Goal: Information Seeking & Learning: Learn about a topic

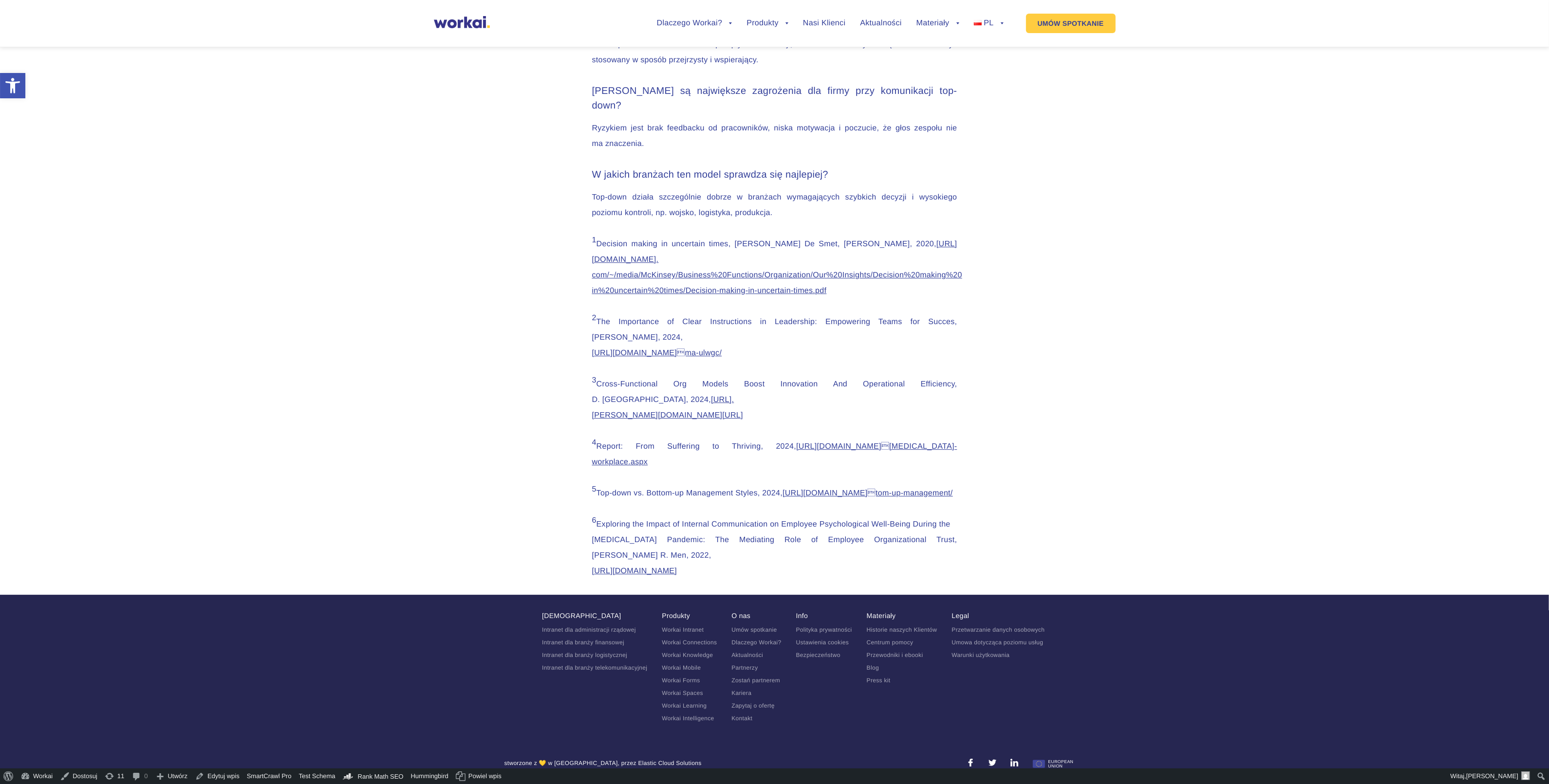
scroll to position [5113, 0]
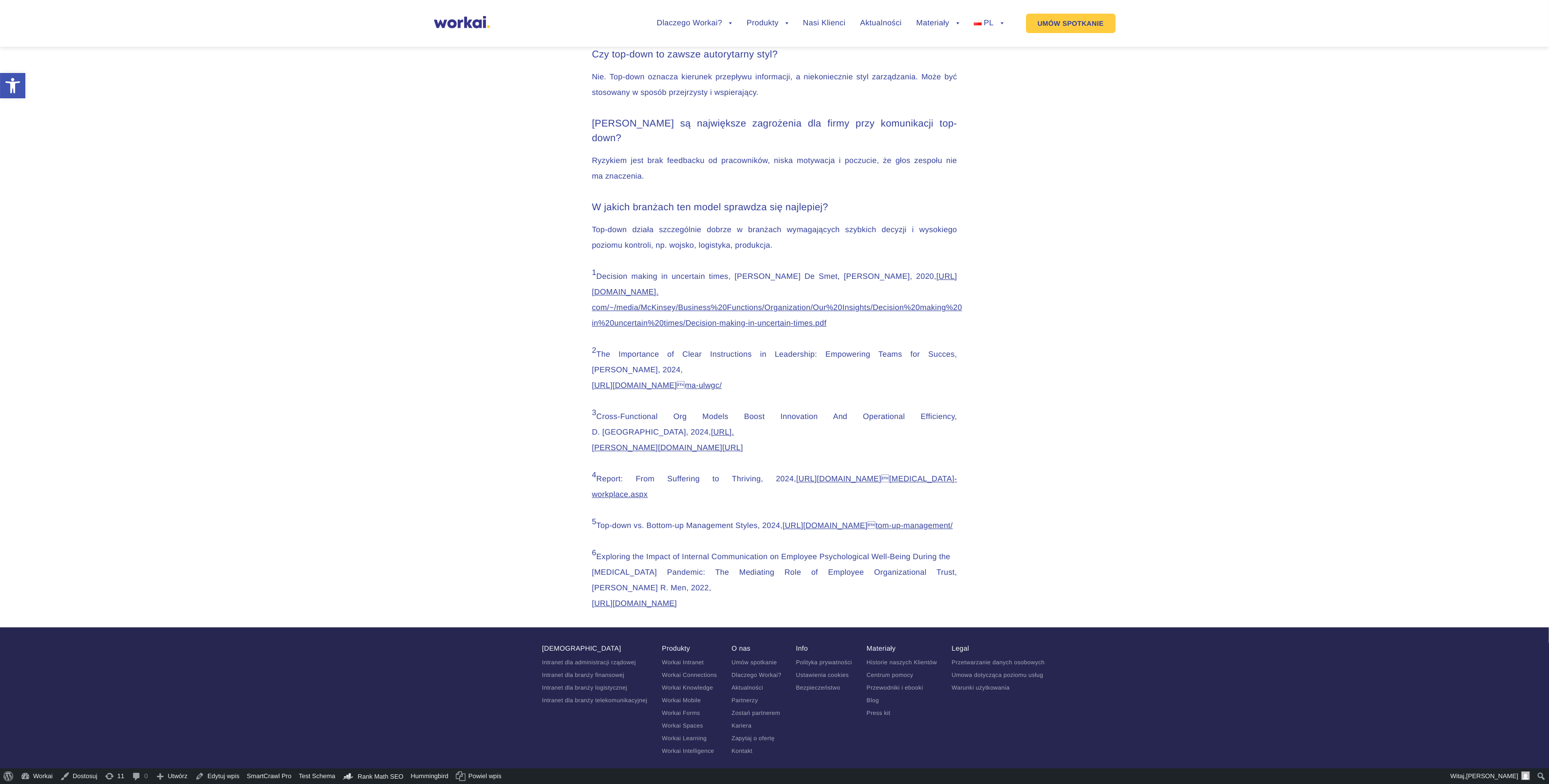
scroll to position [4747, 0]
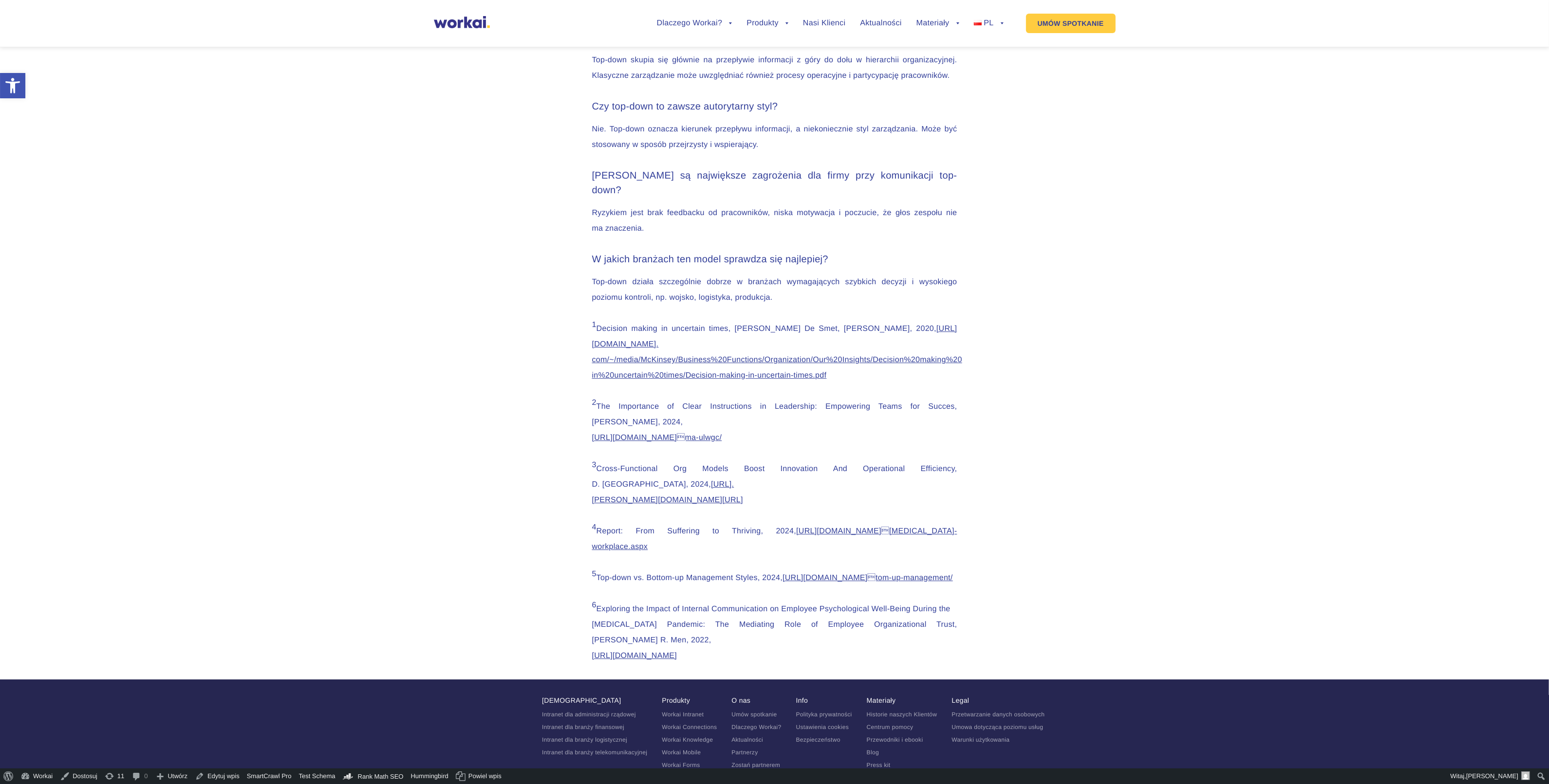
click at [626, 84] on div "Czym różni się komunikacja top-down od klasycznego zarządzania? Top-down skupia…" at bounding box center [775, 57] width 365 height 54
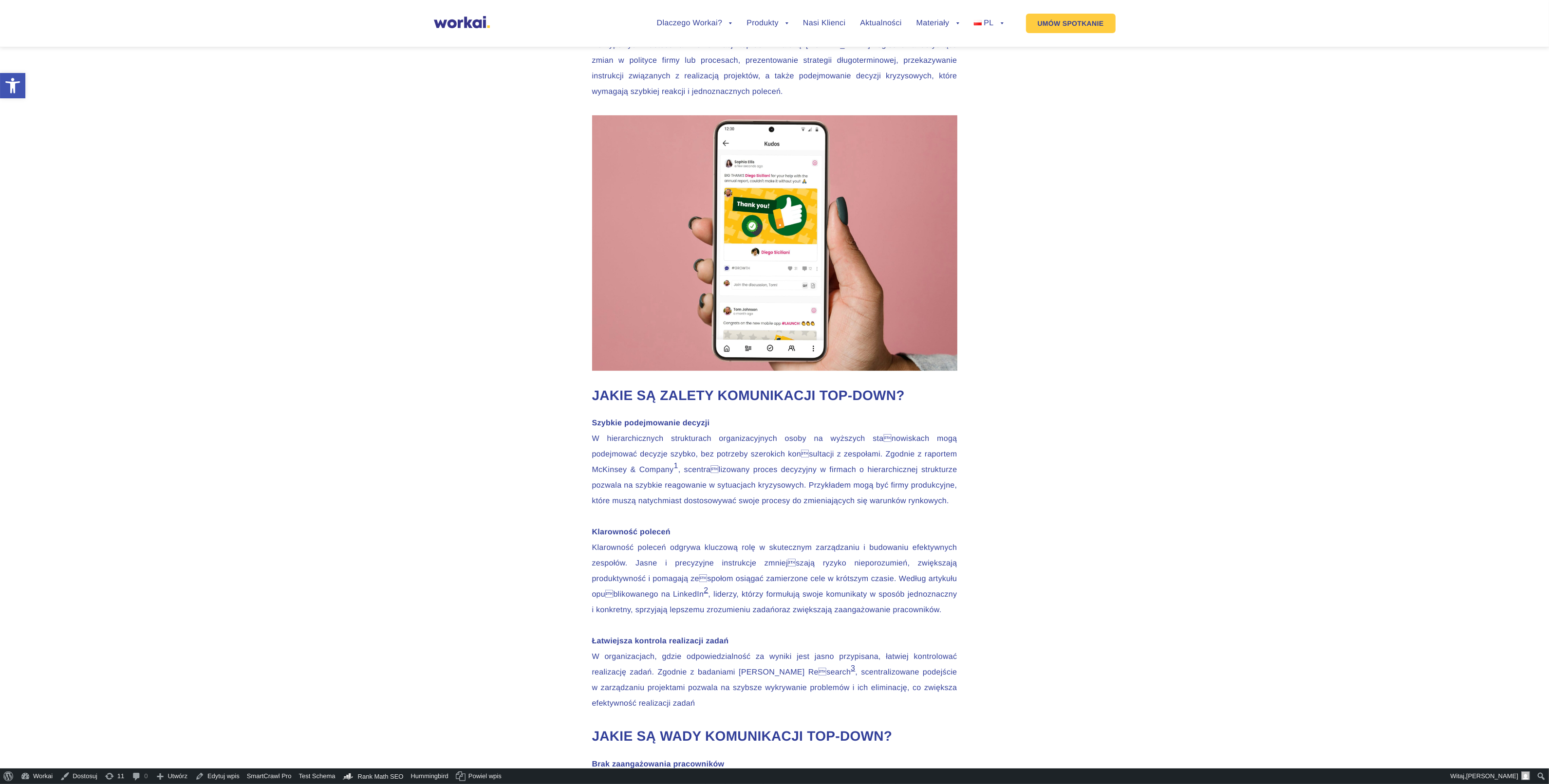
scroll to position [852, 0]
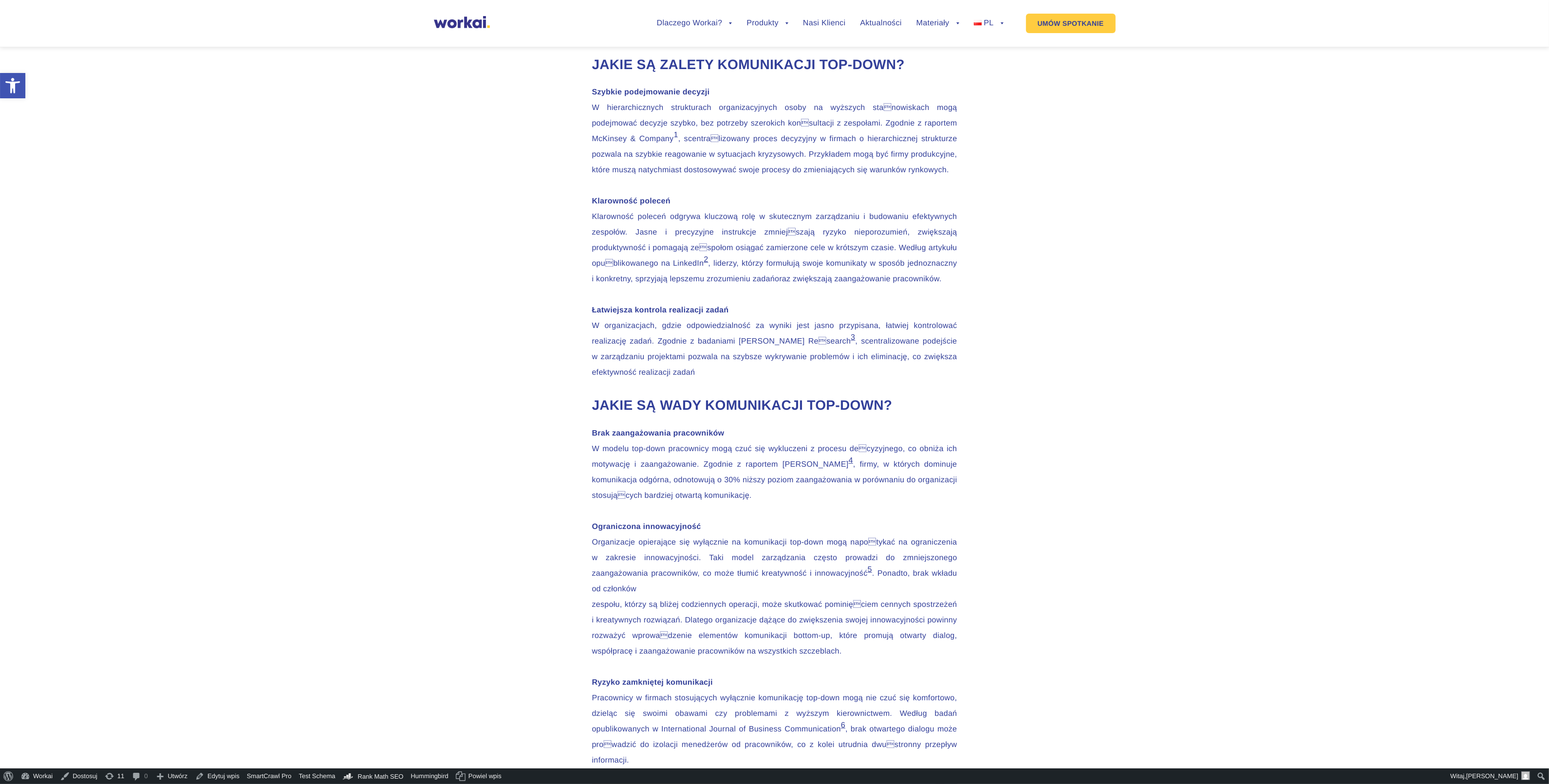
scroll to position [1399, 0]
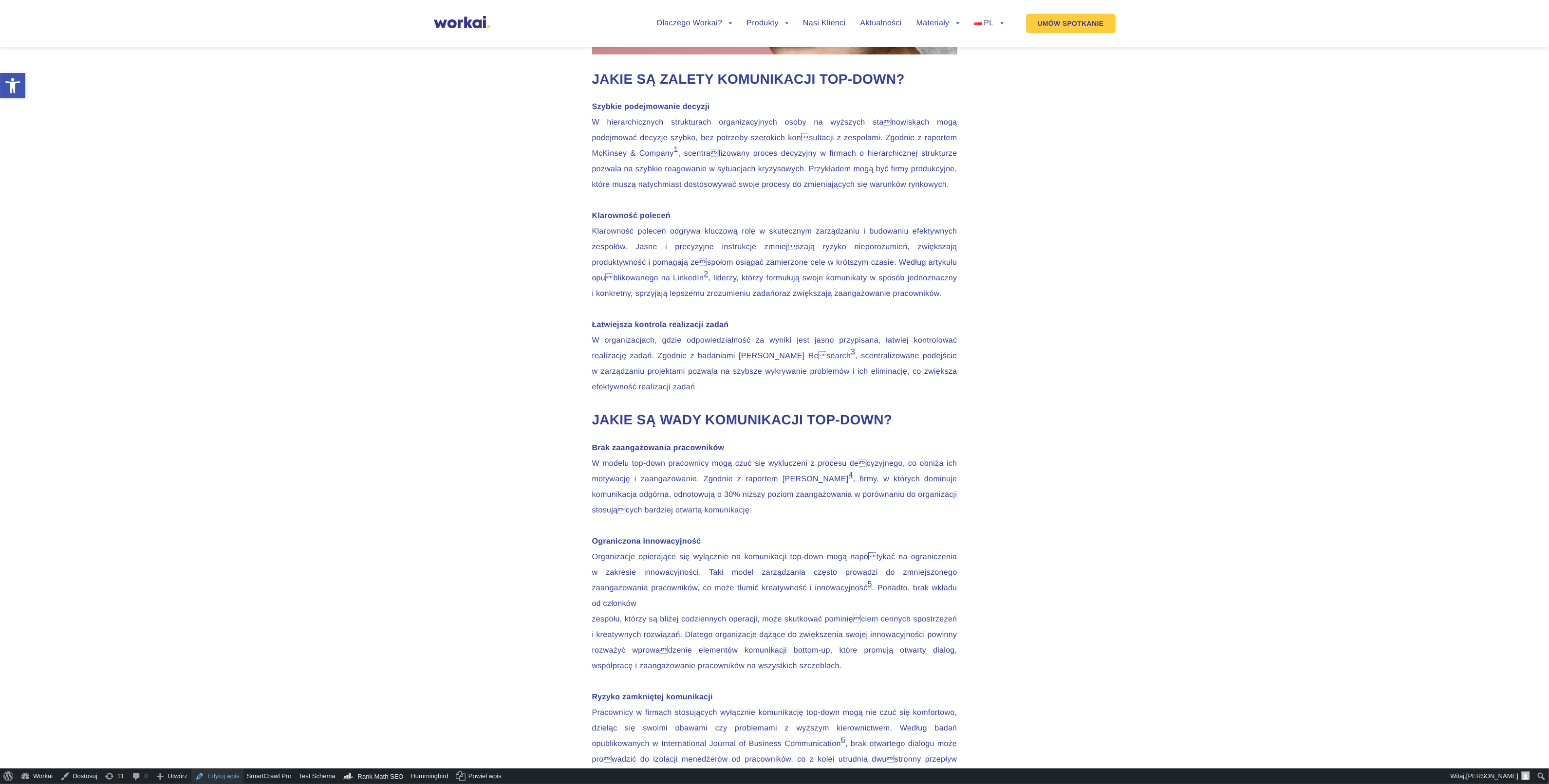
drag, startPoint x: 220, startPoint y: 777, endPoint x: 424, endPoint y: 739, distance: 207.5
click at [220, 777] on link "Edytuj wpis" at bounding box center [218, 777] width 52 height 16
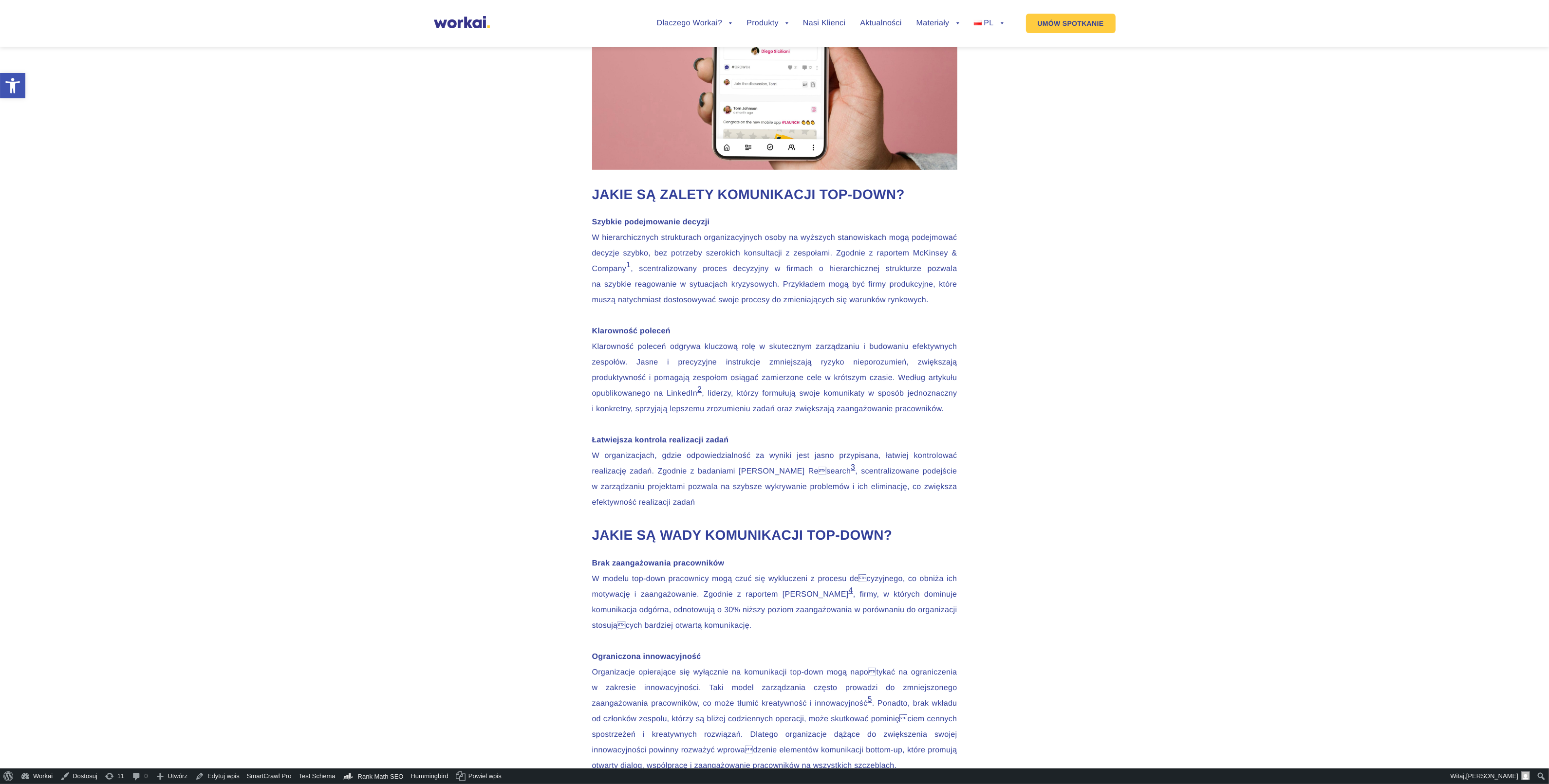
scroll to position [1034, 0]
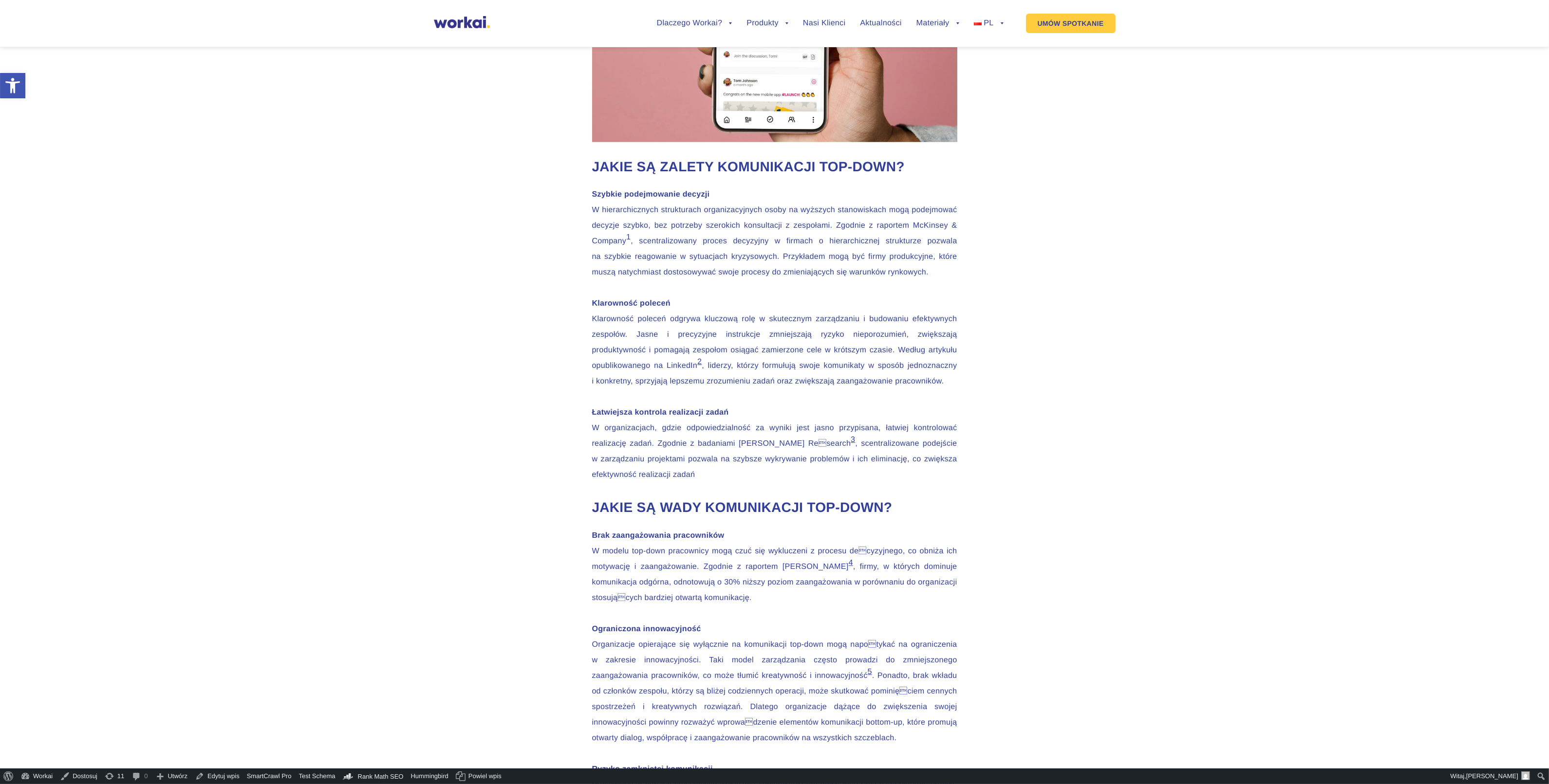
click at [631, 242] on sup "1" at bounding box center [629, 237] width 4 height 8
click at [702, 366] on link "2" at bounding box center [700, 362] width 4 height 8
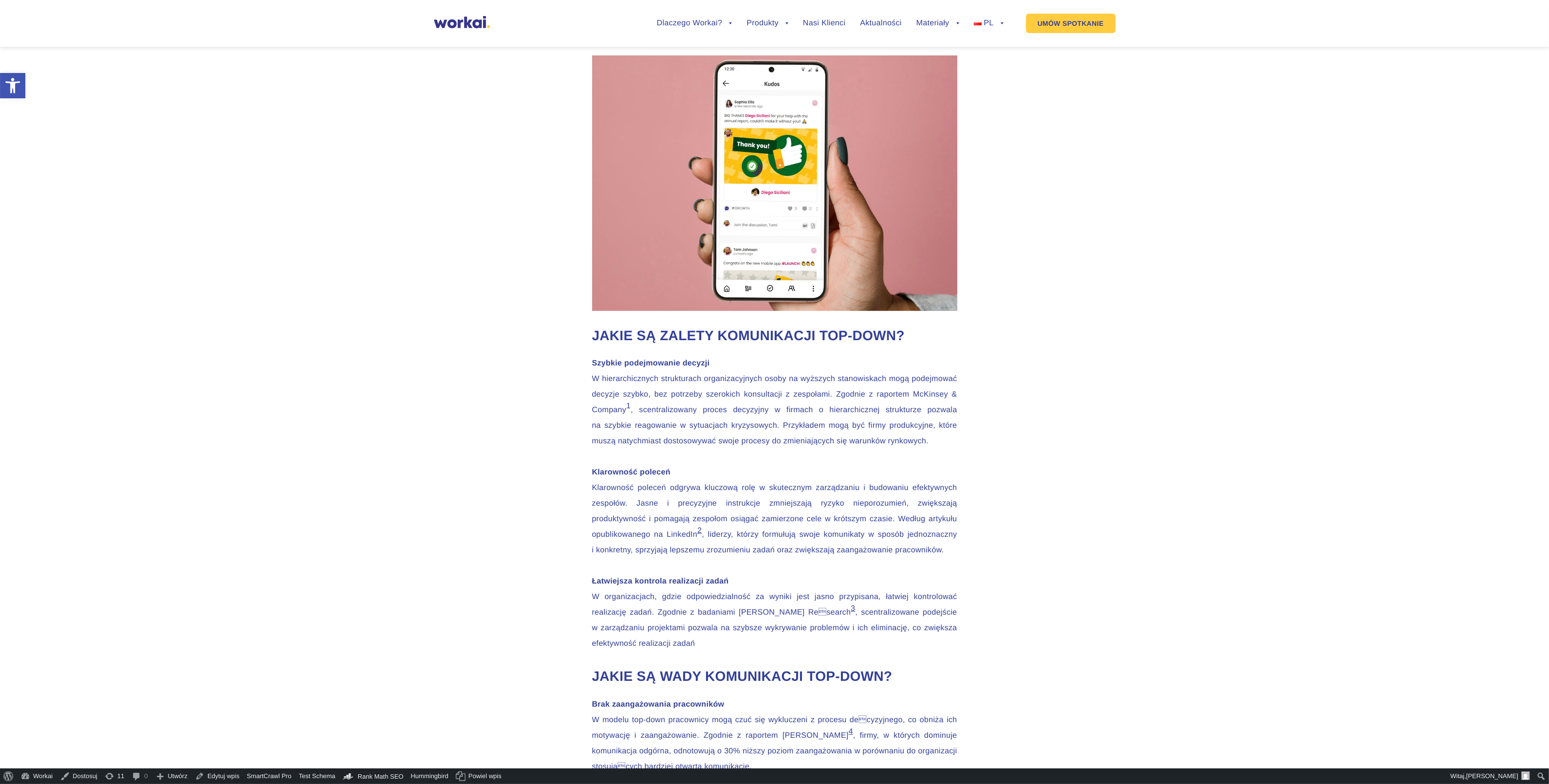
scroll to position [913, 0]
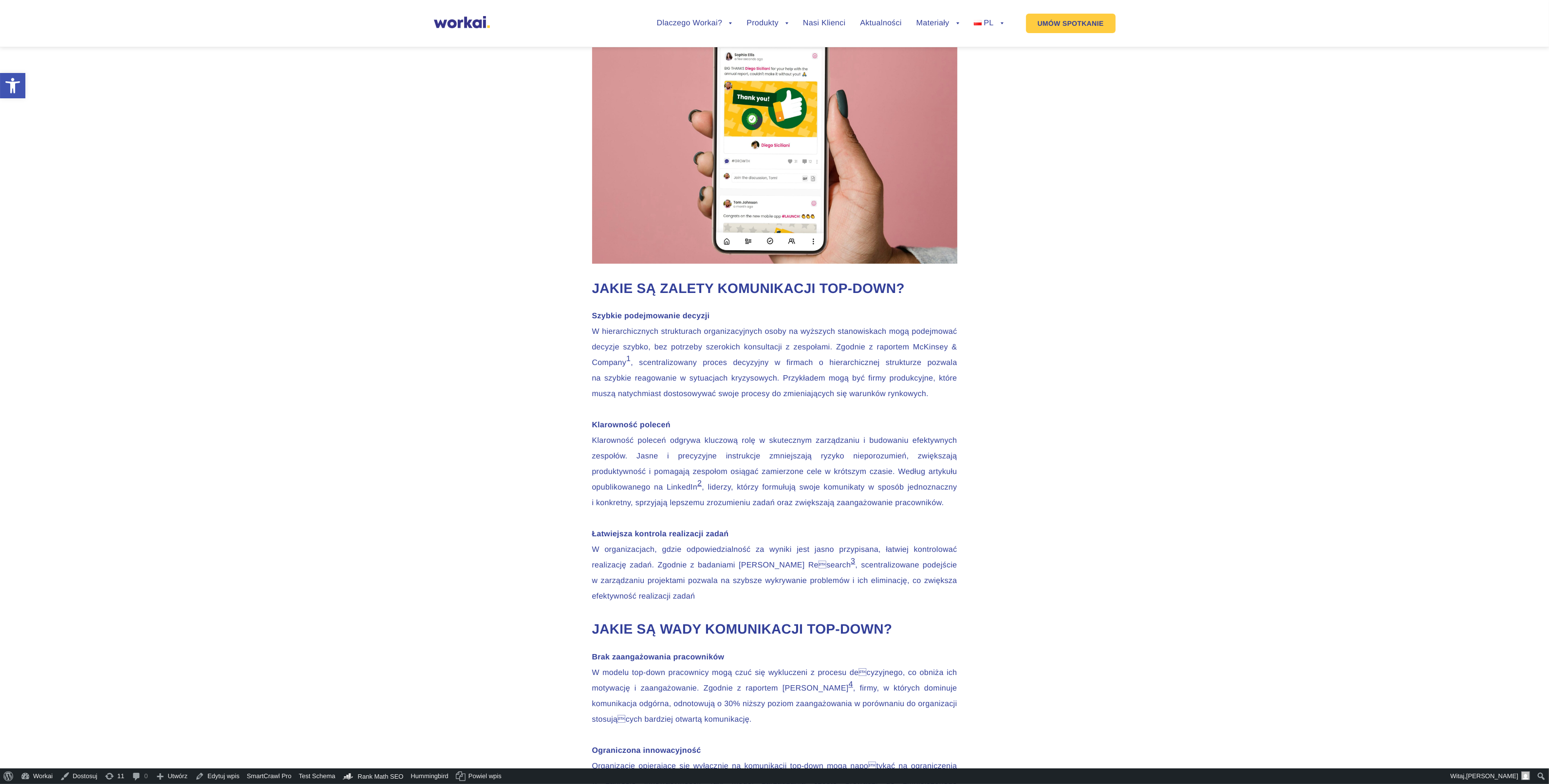
drag, startPoint x: 88, startPoint y: 568, endPoint x: 677, endPoint y: 477, distance: 596.0
click at [677, 477] on p "Szybkie podejmowanie decyzji W hierarchicznych strukturach organizacyjnych osob…" at bounding box center [775, 410] width 365 height 203
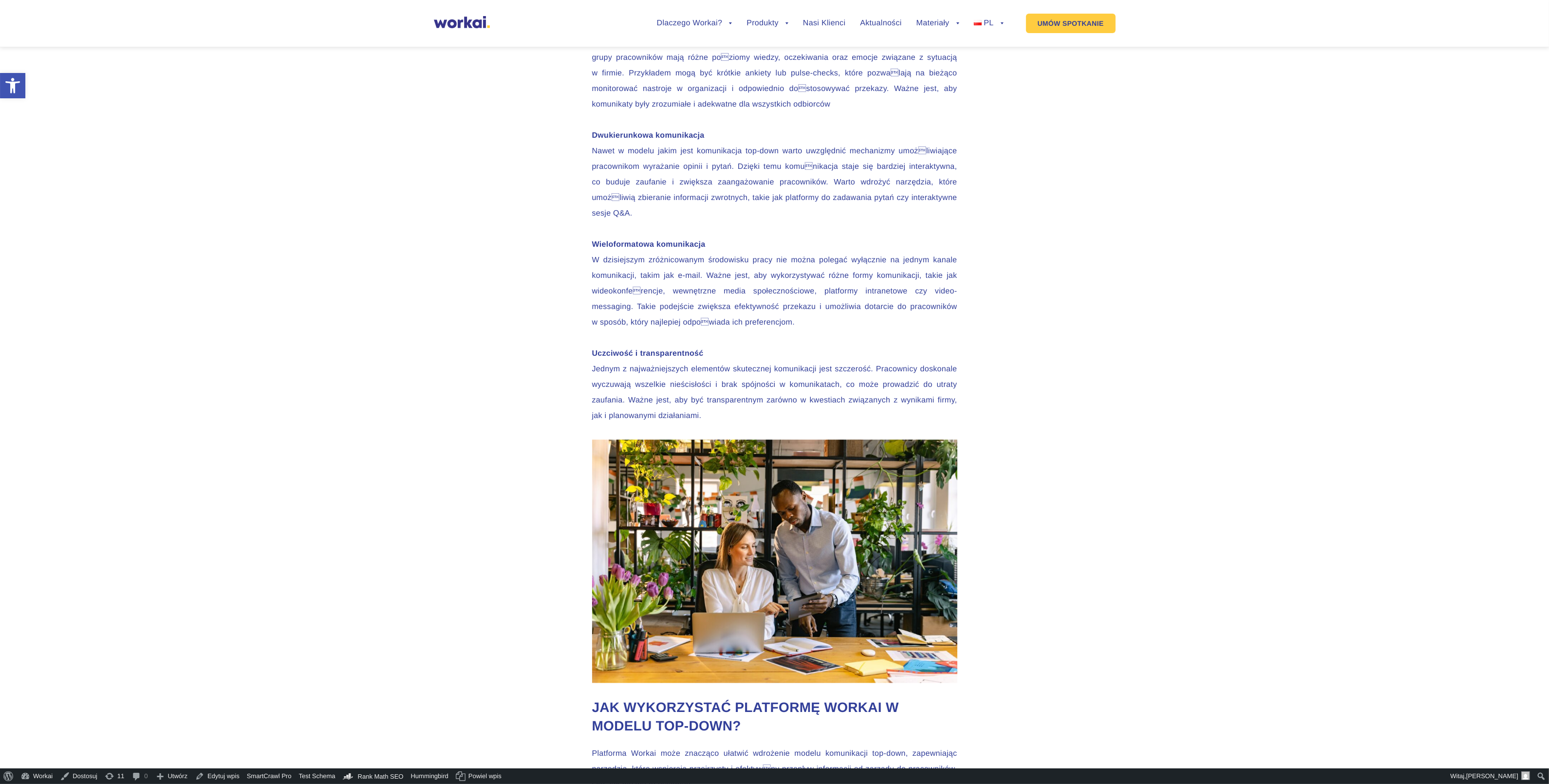
scroll to position [3408, 0]
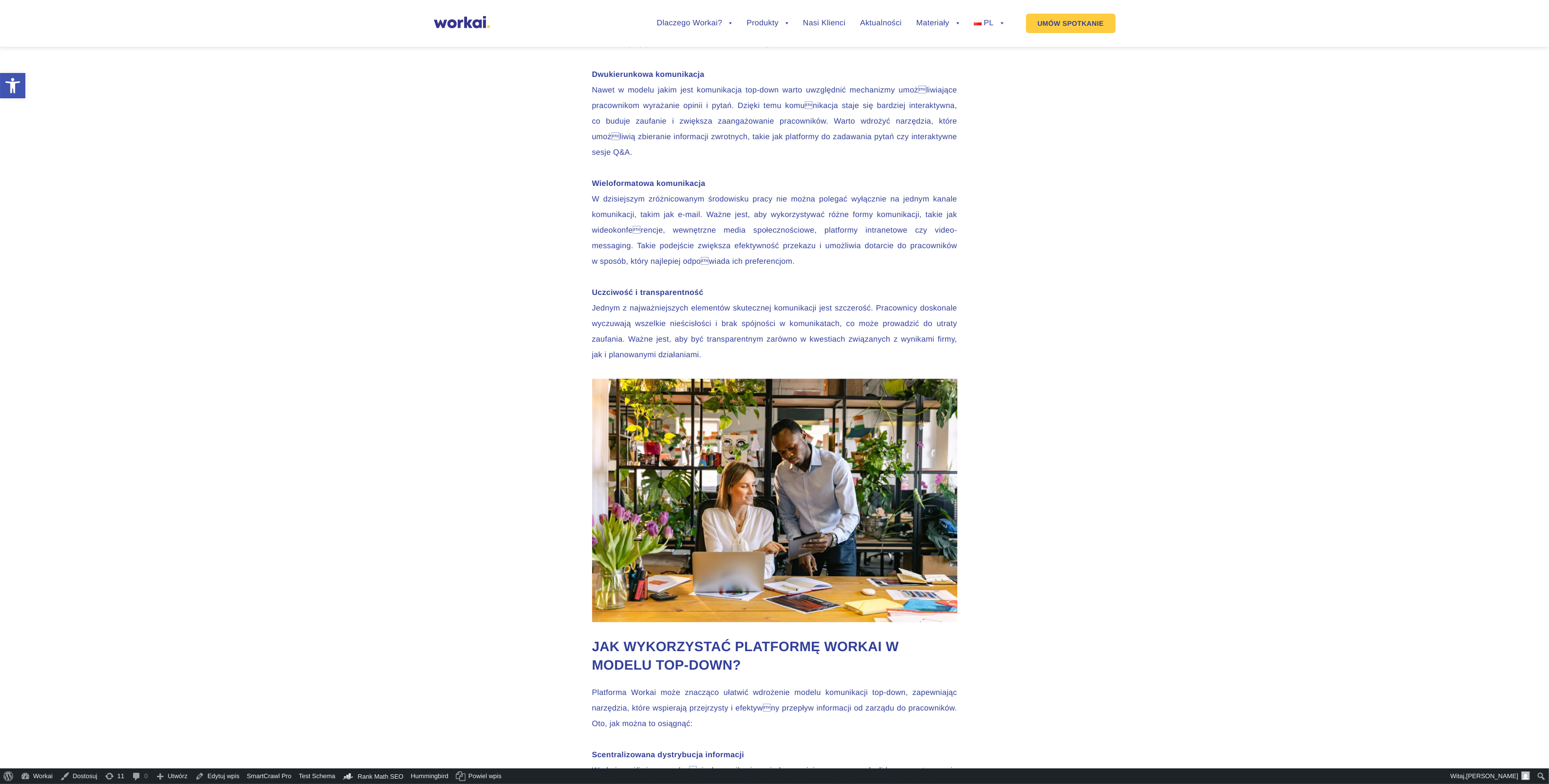
click at [646, 363] on p "Uczciwość i transparentność Jednym z najważniejszych elementów skutecznej komun…" at bounding box center [775, 324] width 365 height 78
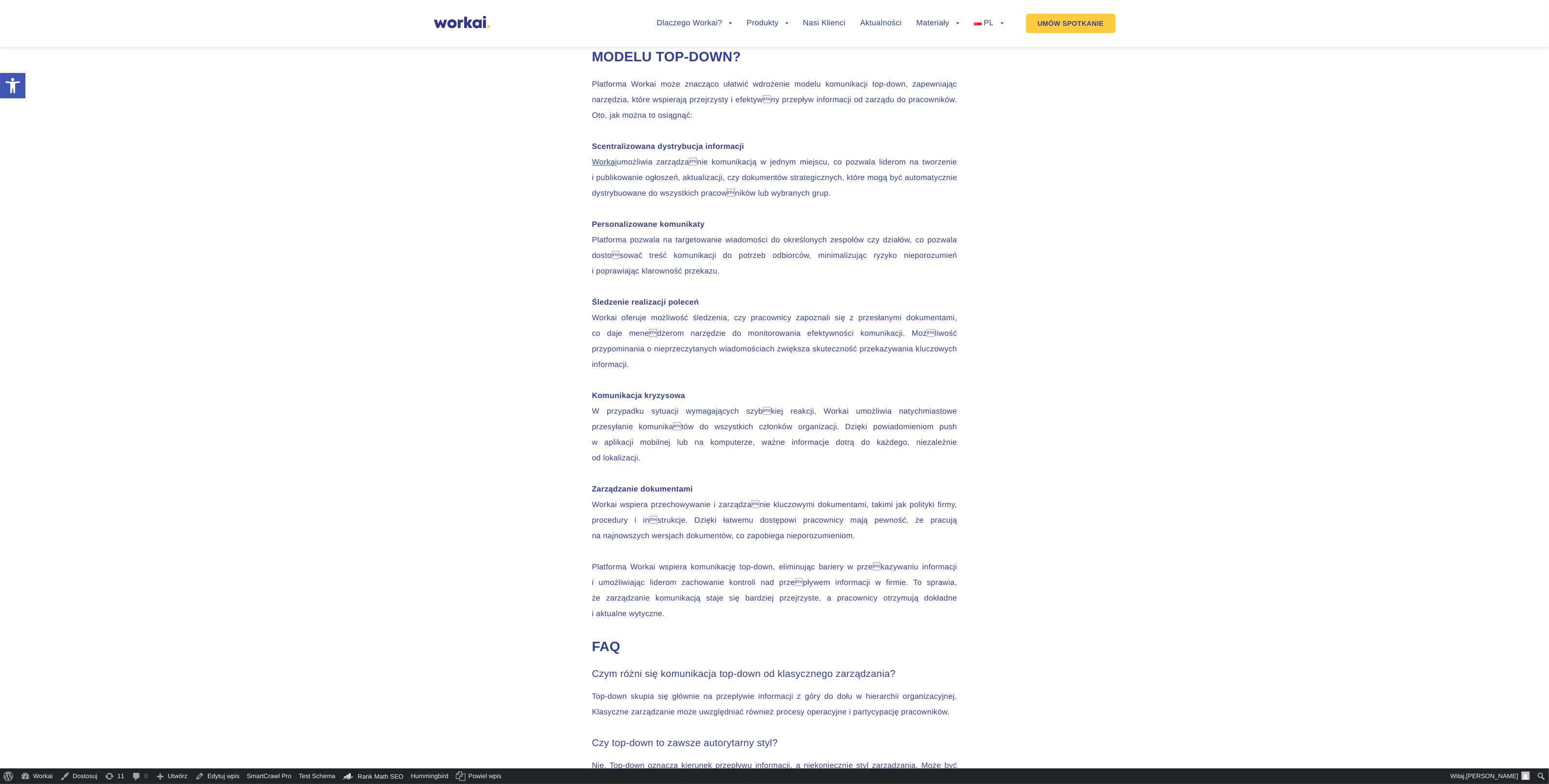
scroll to position [4321, 0]
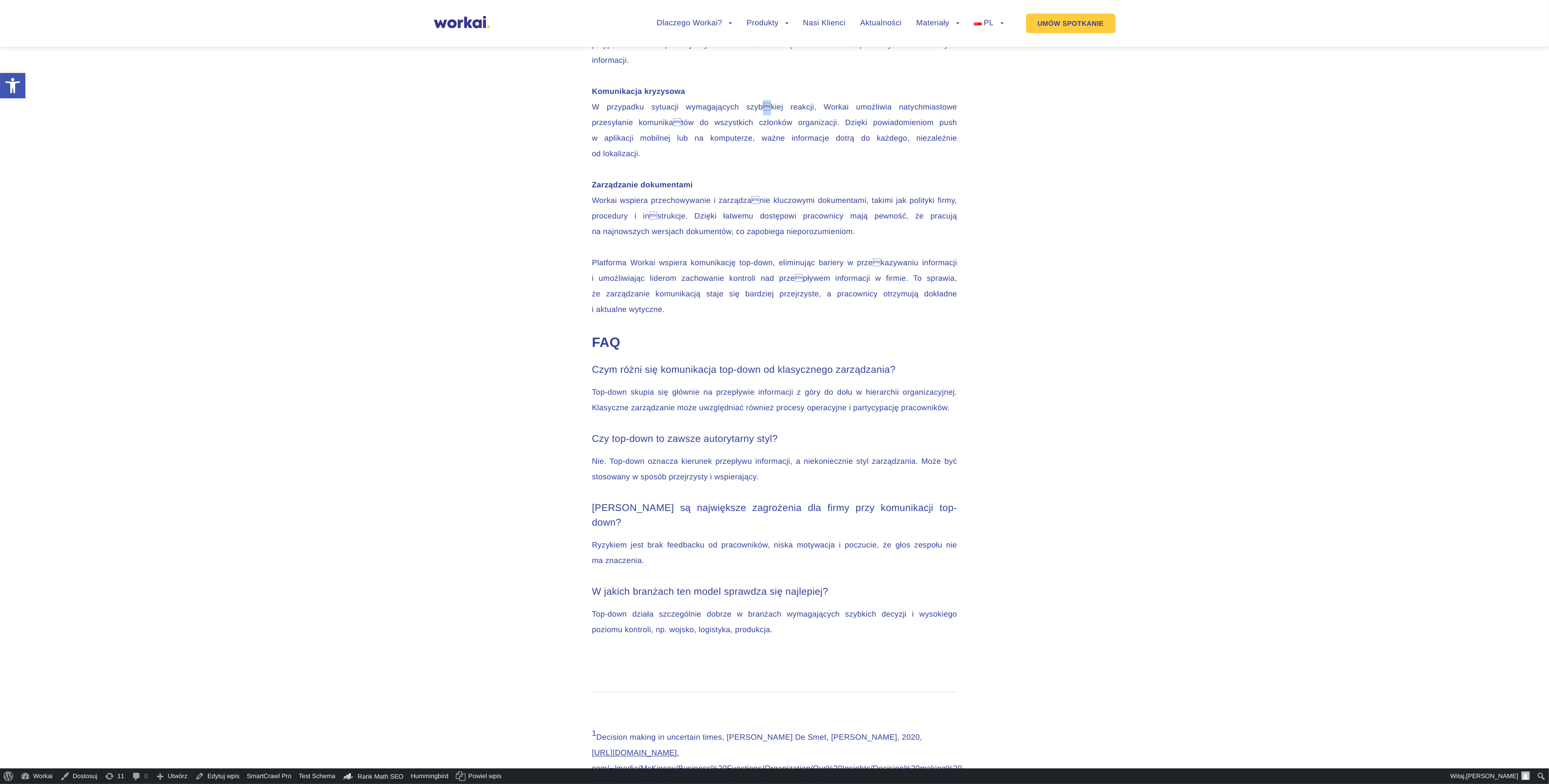
click at [765, 162] on p "Komunikacja kryzysowa W przypadku sytuacji wymagających szybkiej reakcji, Work…" at bounding box center [775, 123] width 365 height 78
copy p ""
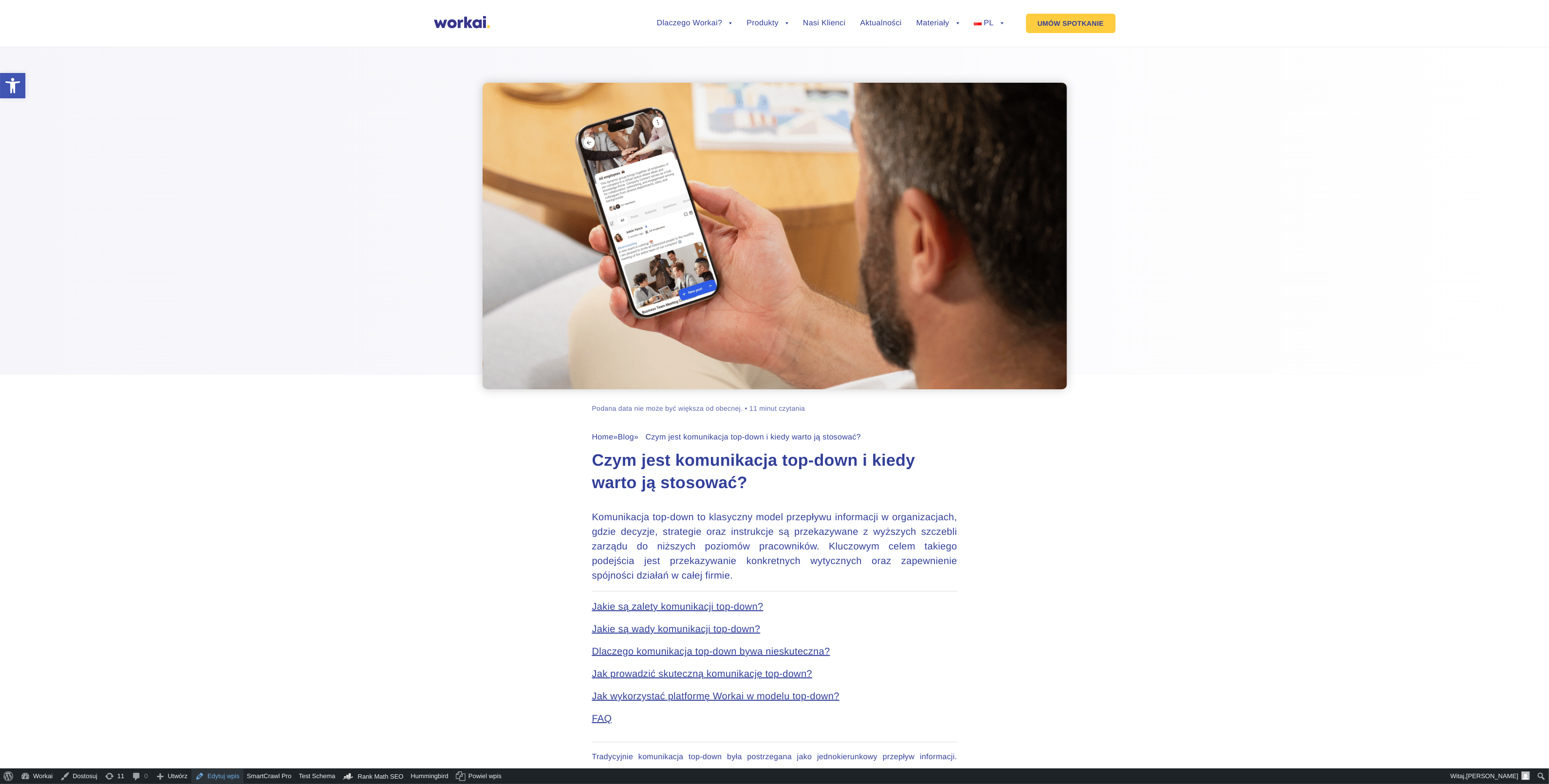
drag, startPoint x: 212, startPoint y: 777, endPoint x: 441, endPoint y: 636, distance: 268.9
click at [212, 777] on link "Edytuj wpis" at bounding box center [218, 777] width 52 height 16
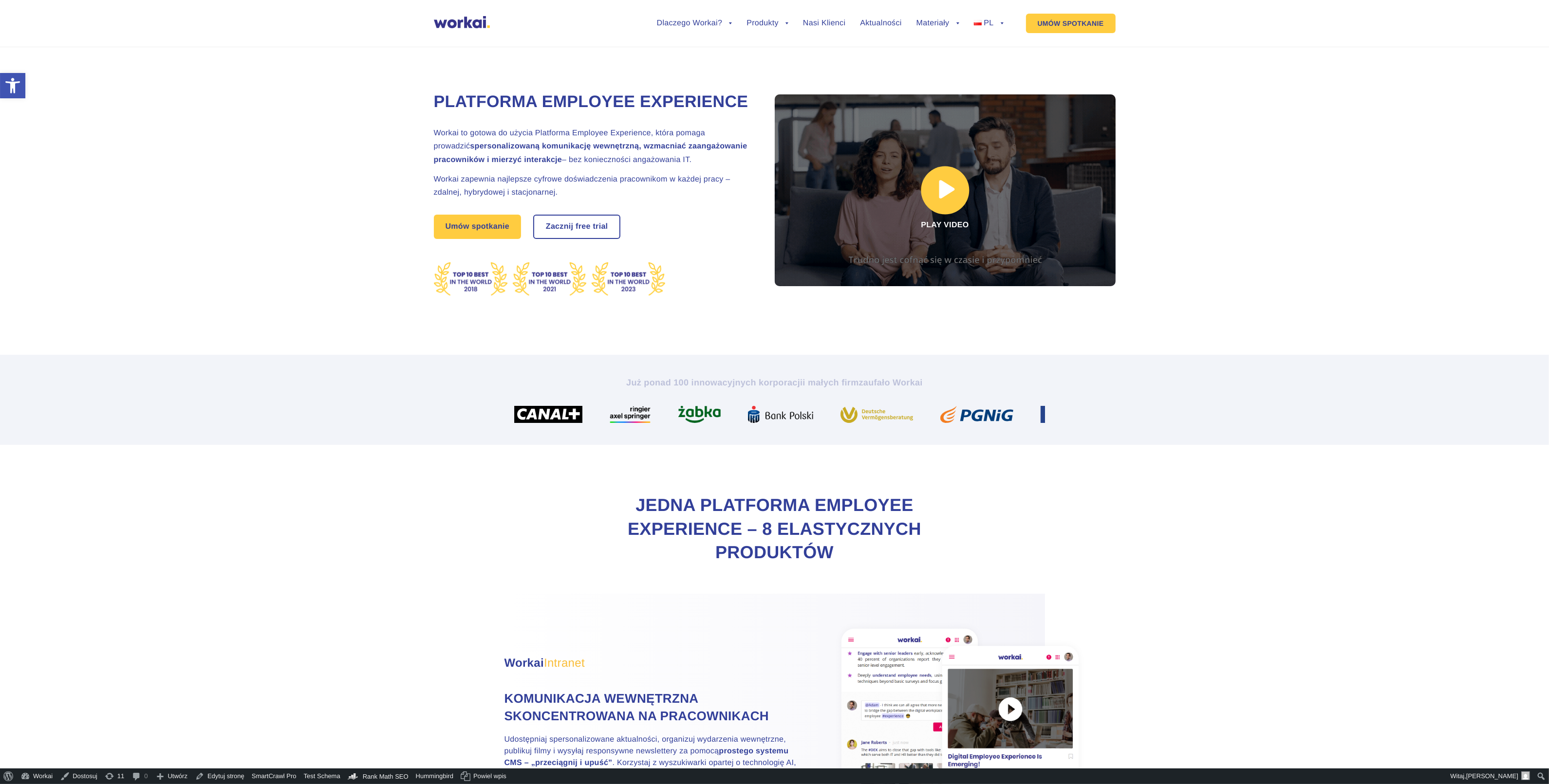
drag, startPoint x: 900, startPoint y: 94, endPoint x: 992, endPoint y: 109, distance: 93.2
click at [900, 101] on link "Blog" at bounding box center [935, 112] width 107 height 22
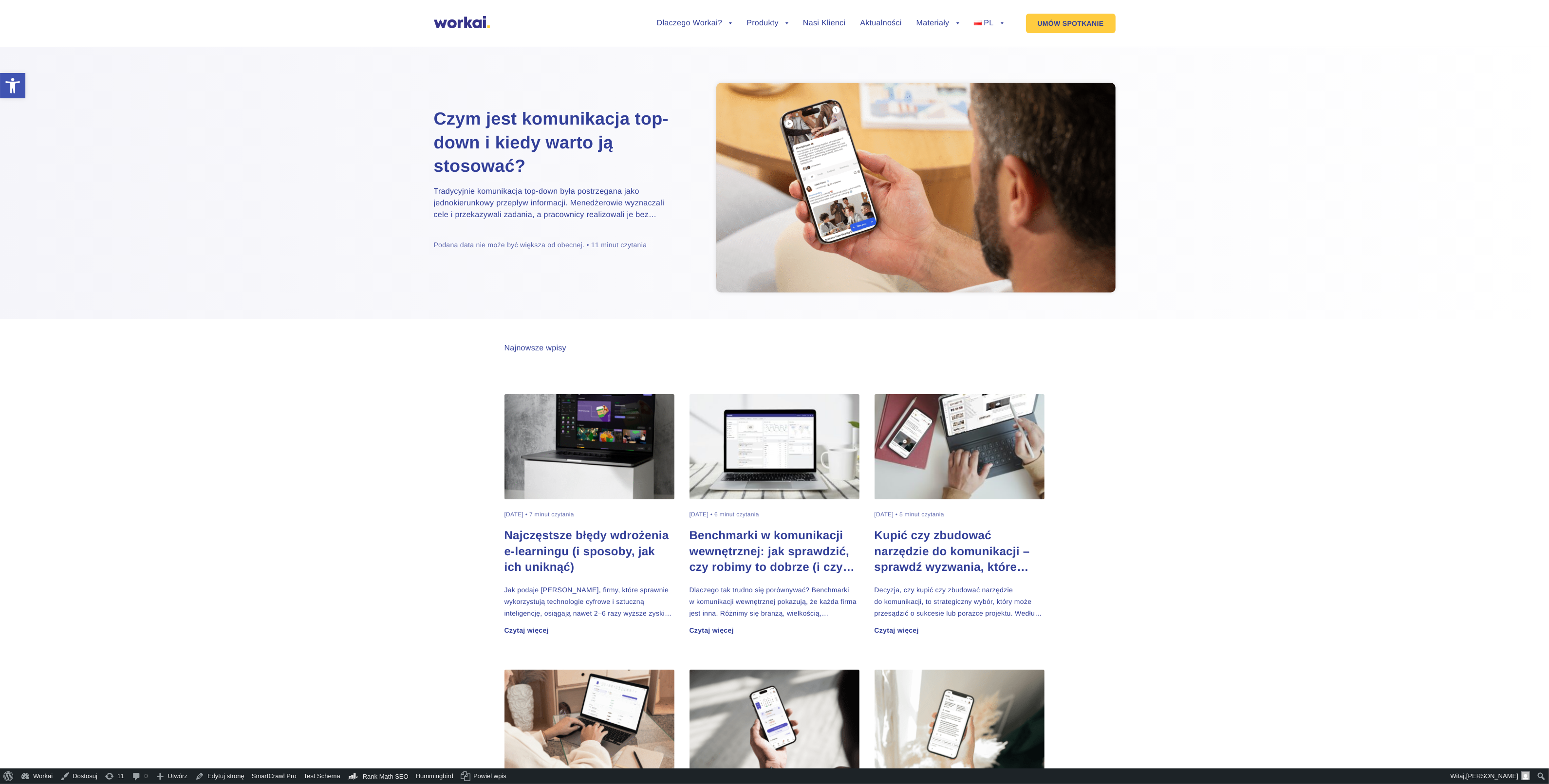
click at [515, 134] on h2 "Czym jest komunikacja top-down i kiedy warto ją stosować?" at bounding box center [556, 142] width 244 height 71
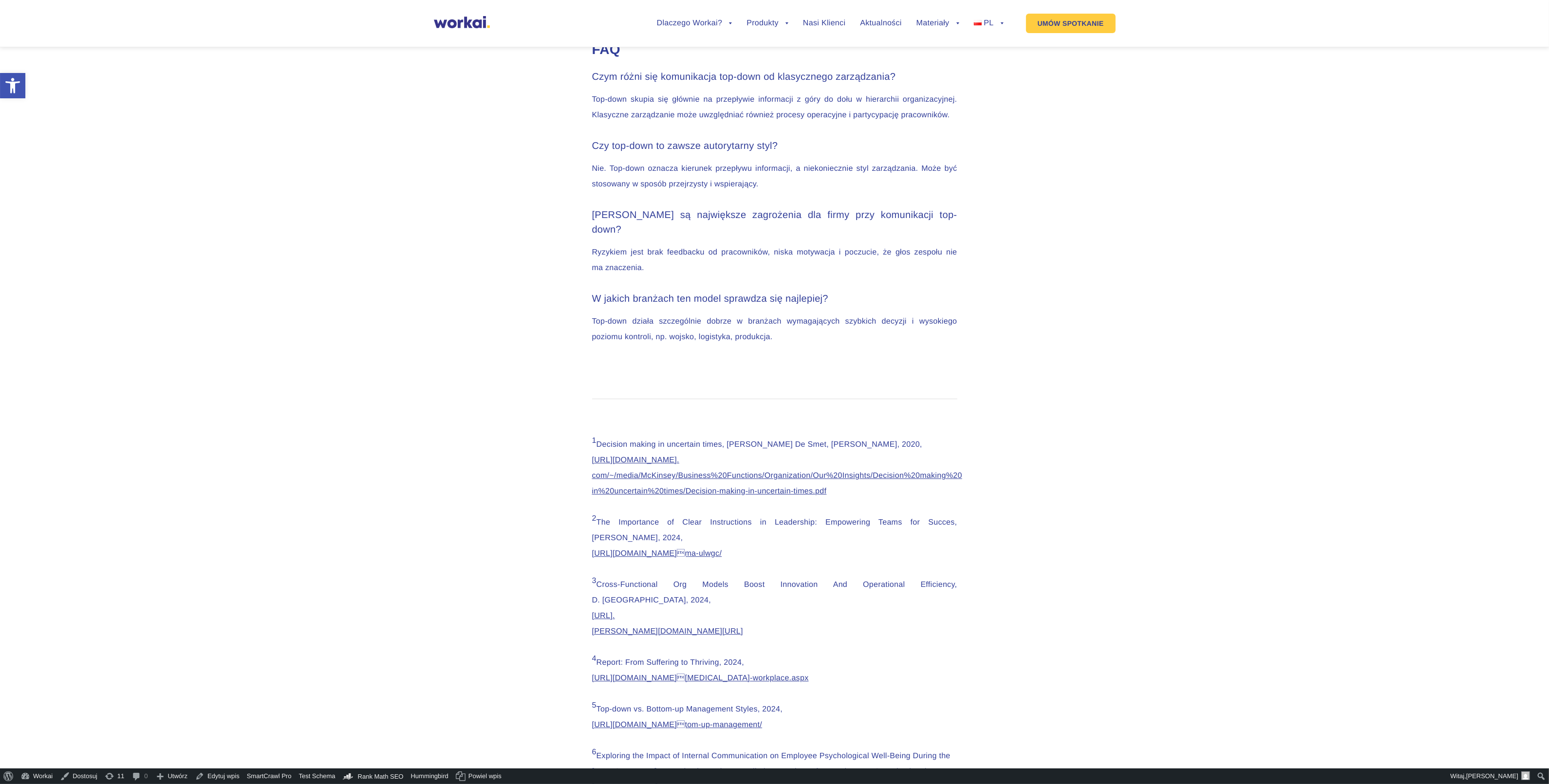
scroll to position [4807, 0]
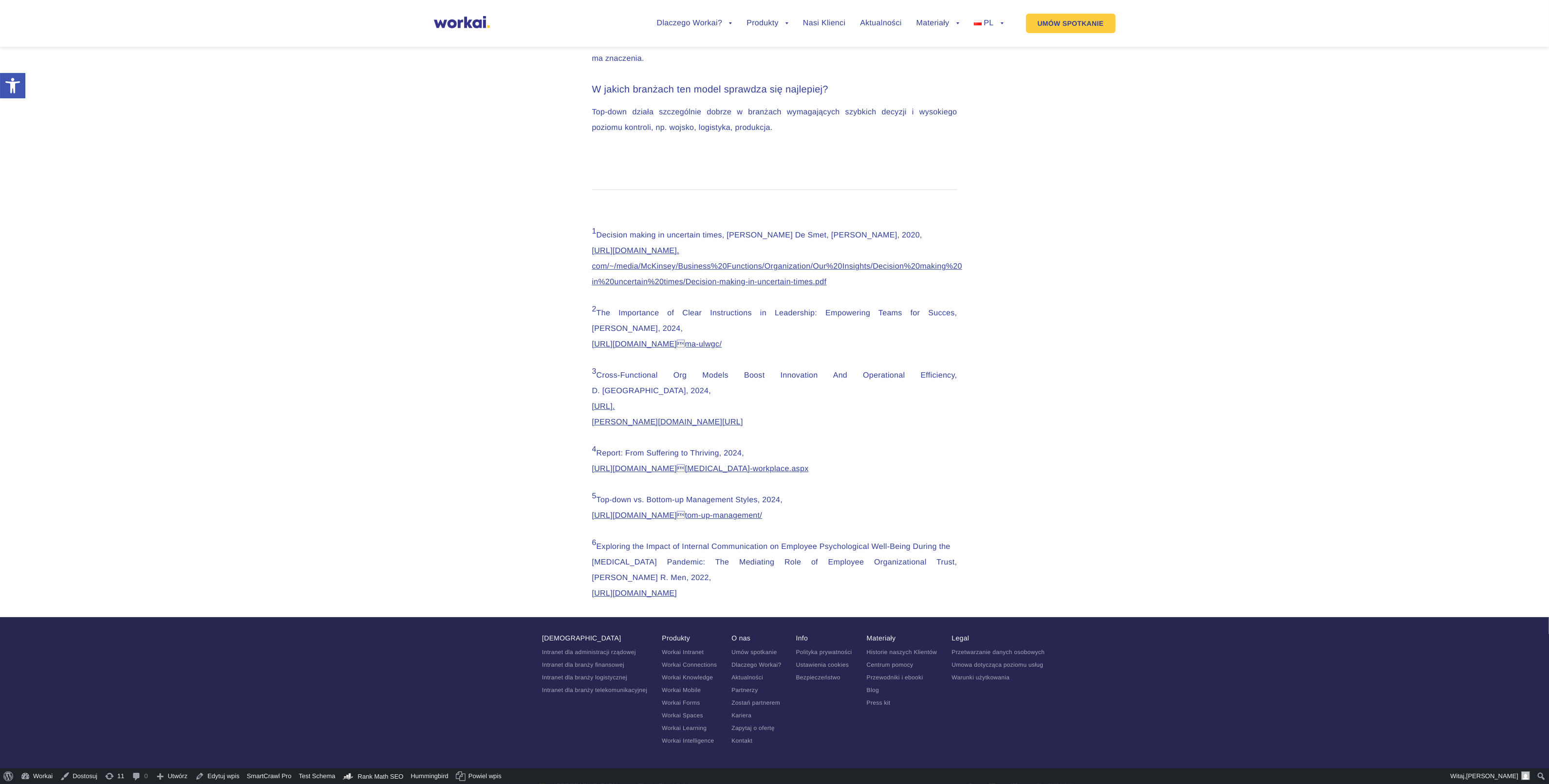
click at [826, 174] on div at bounding box center [775, 162] width 365 height 22
drag, startPoint x: 207, startPoint y: 780, endPoint x: 219, endPoint y: 775, distance: 13.0
click at [208, 780] on link "Edytuj wpis" at bounding box center [218, 777] width 52 height 16
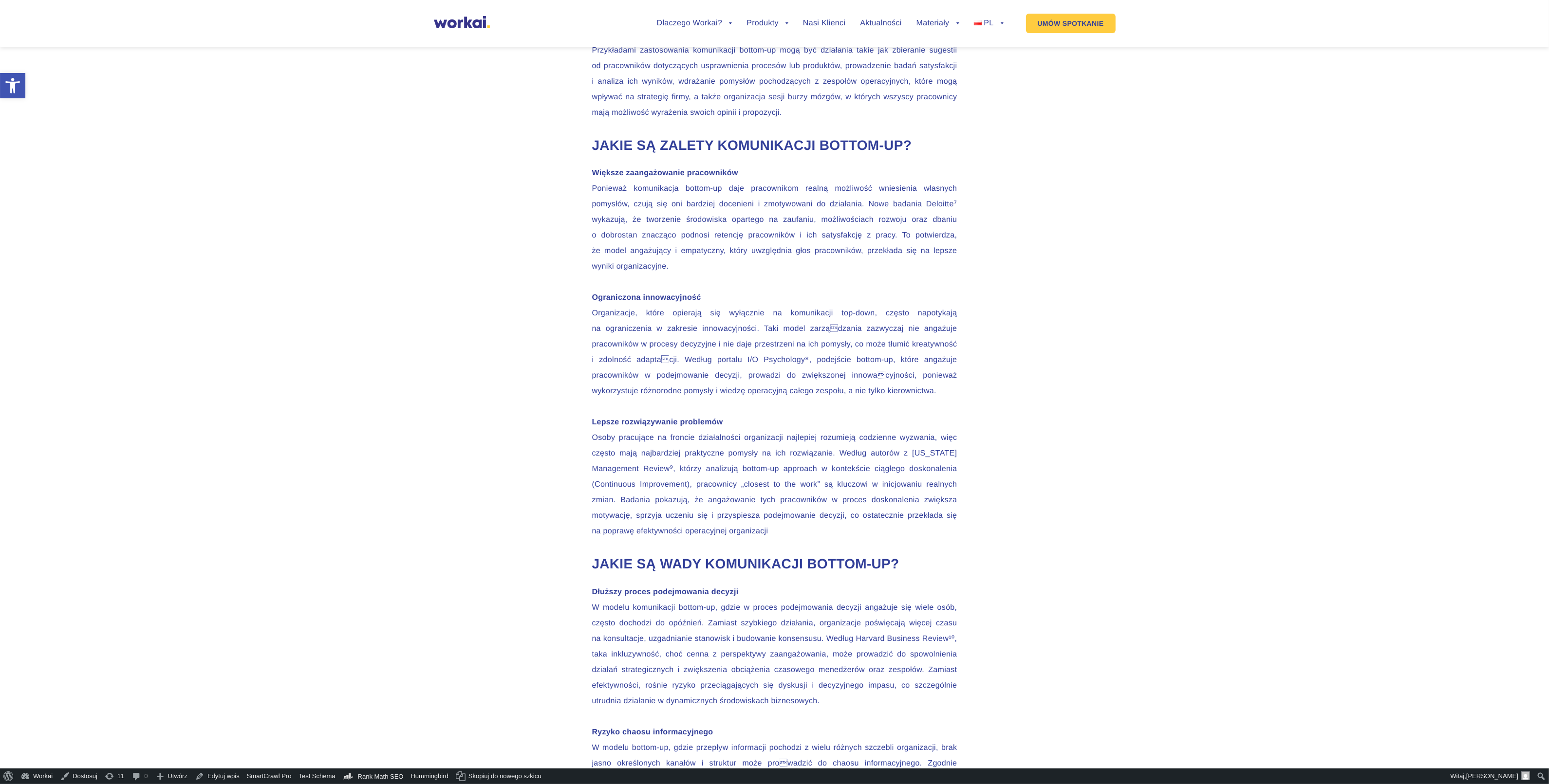
scroll to position [670, 0]
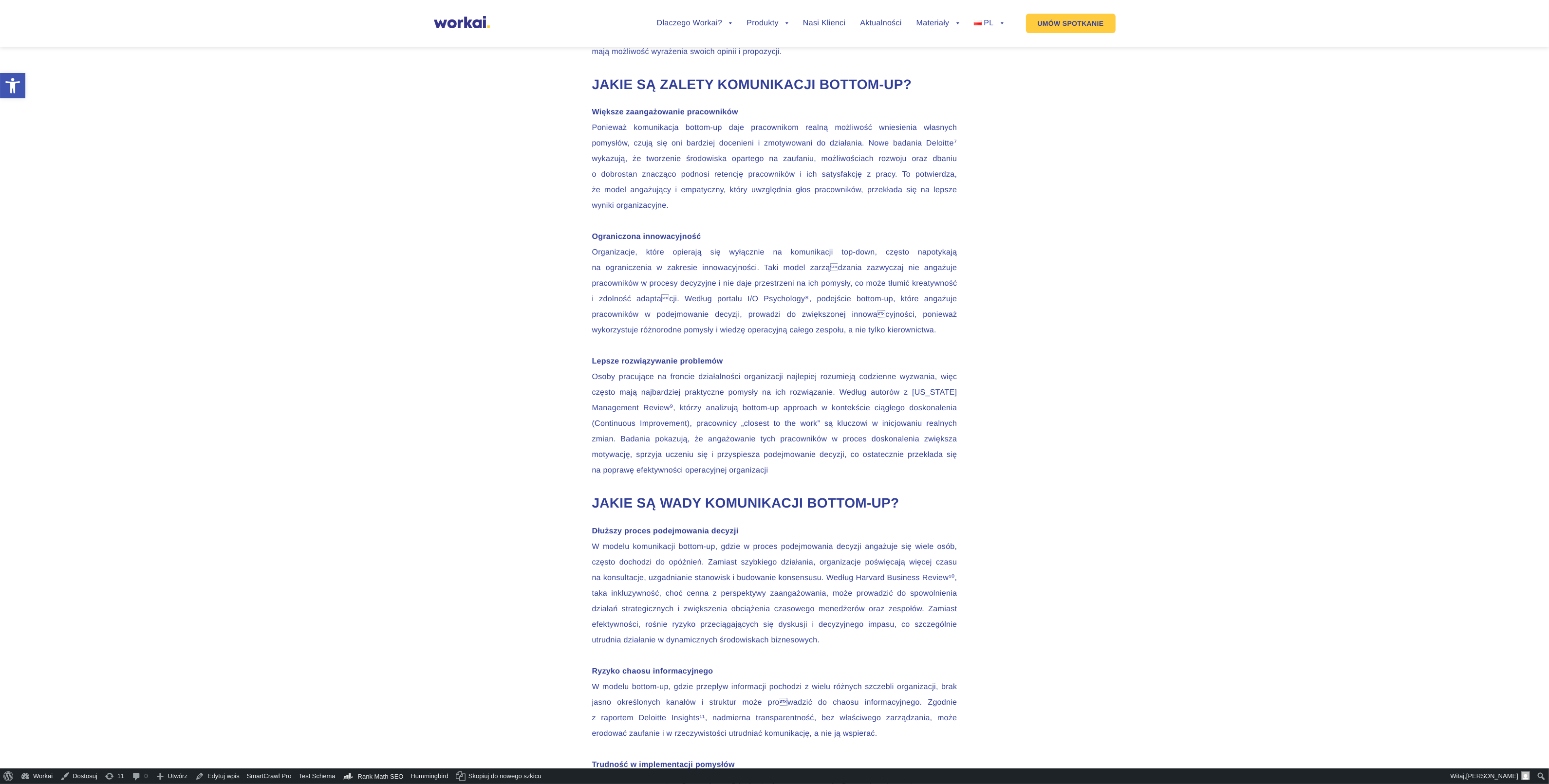
click at [690, 338] on p "Większe zaangażowanie pracowników Ponieważ komunikacja bottom‑up daje pracownik…" at bounding box center [775, 221] width 365 height 234
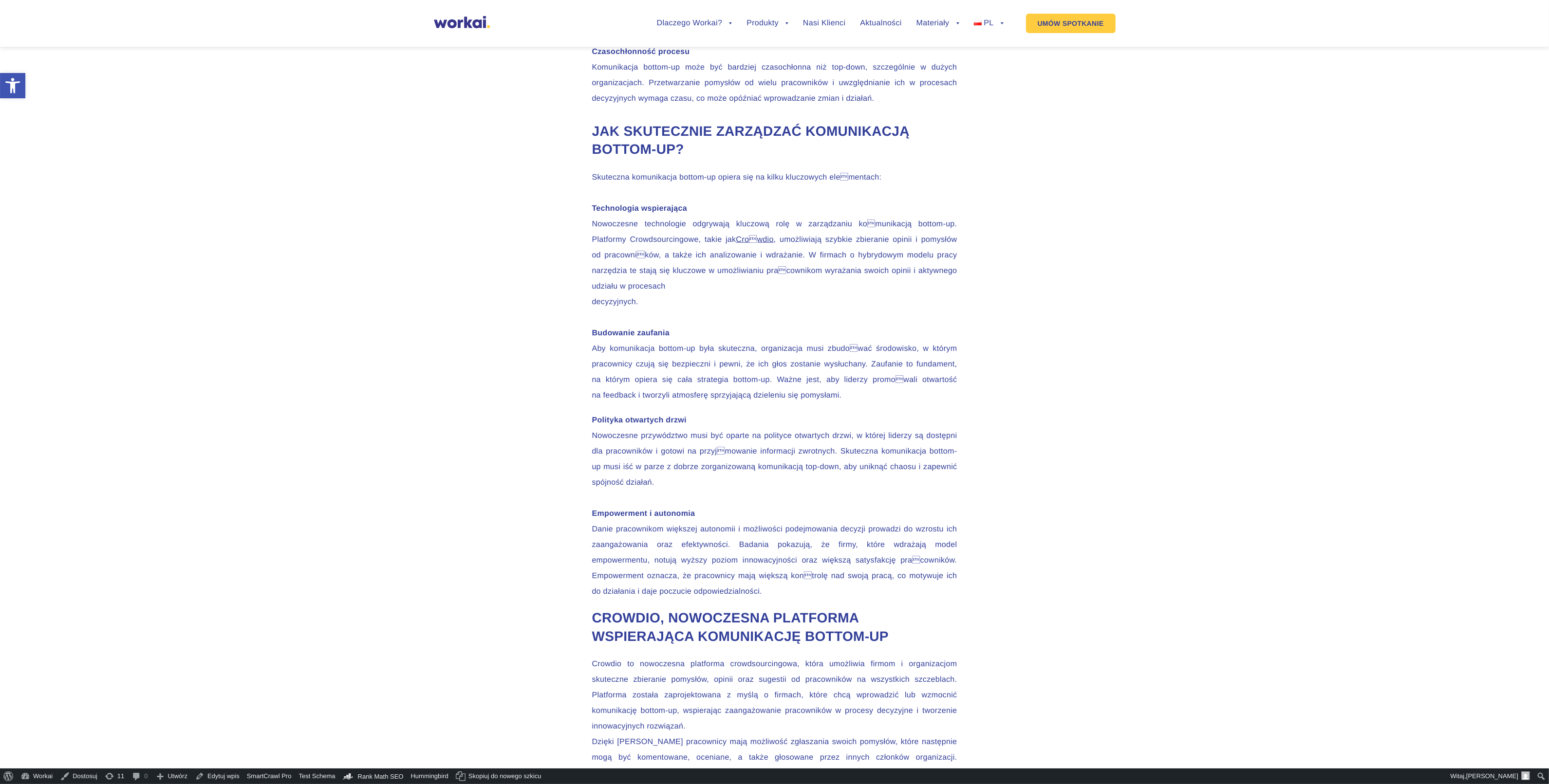
scroll to position [2130, 0]
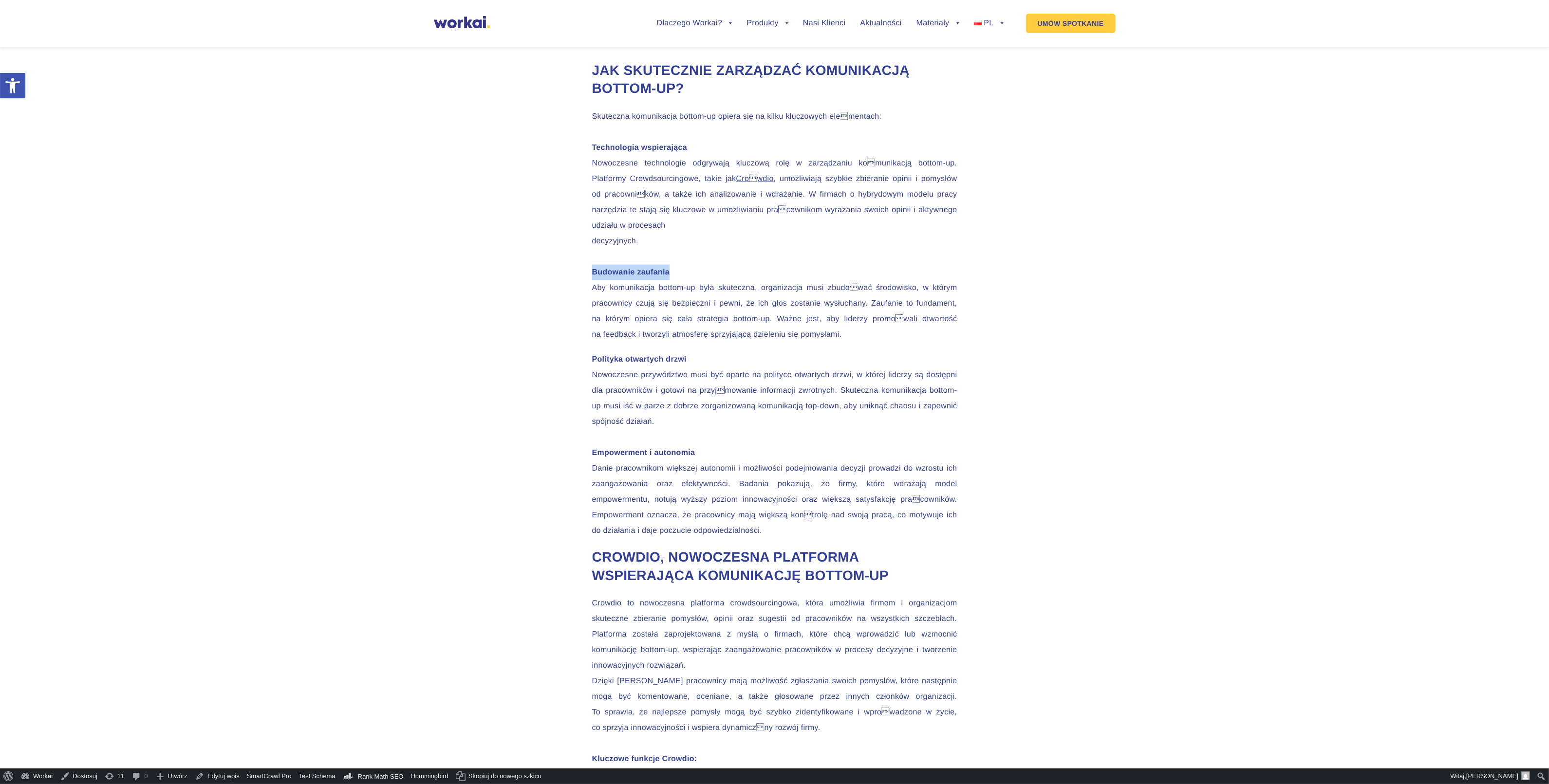
drag, startPoint x: 669, startPoint y: 500, endPoint x: 582, endPoint y: 500, distance: 87.0
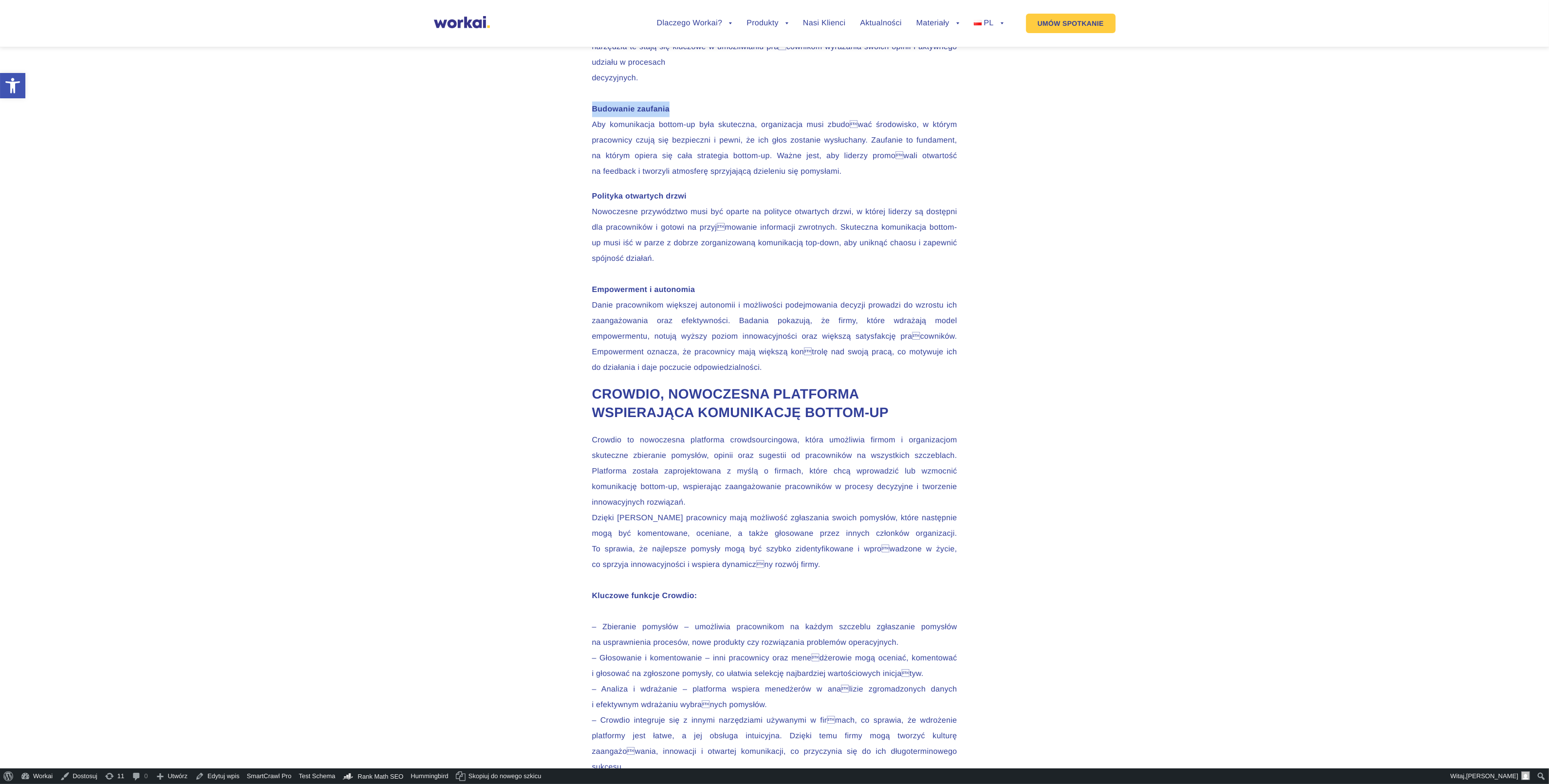
scroll to position [2312, 0]
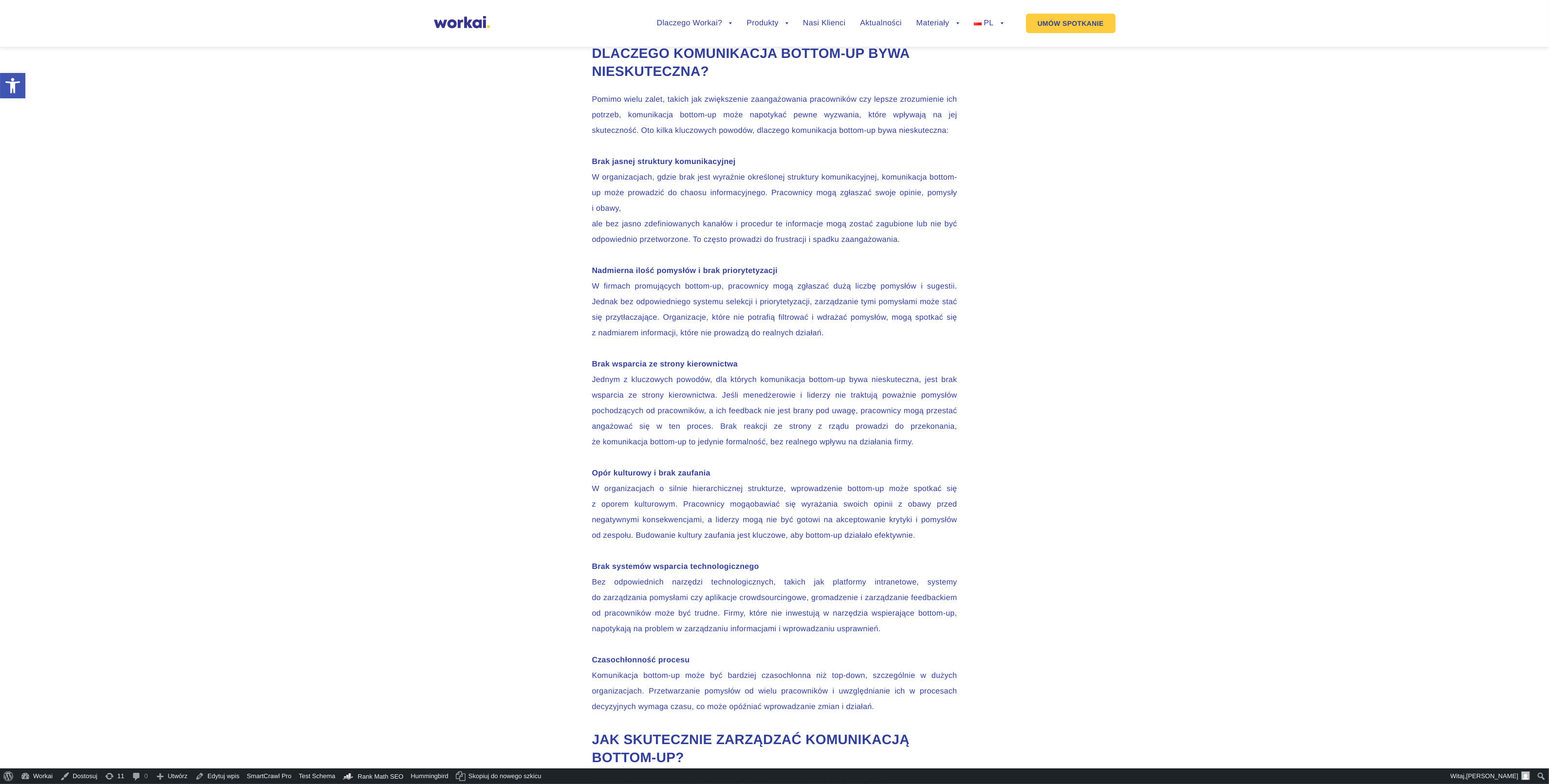
scroll to position [1582, 0]
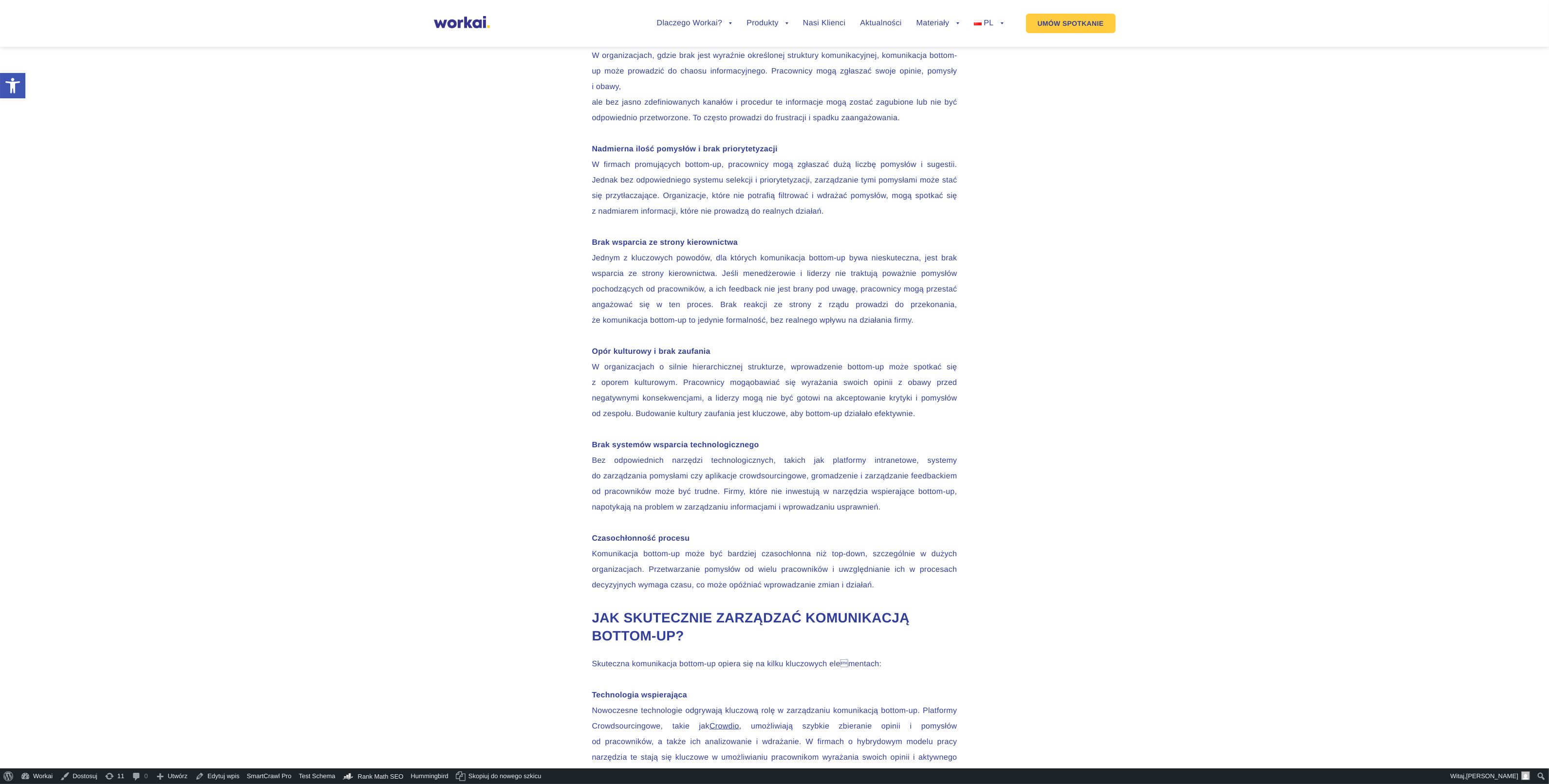
click at [734, 169] on div "Komunikacja bottom-up to podejście, w którym głos pracowników ma realne znaczen…" at bounding box center [775, 547] width 385 height 3851
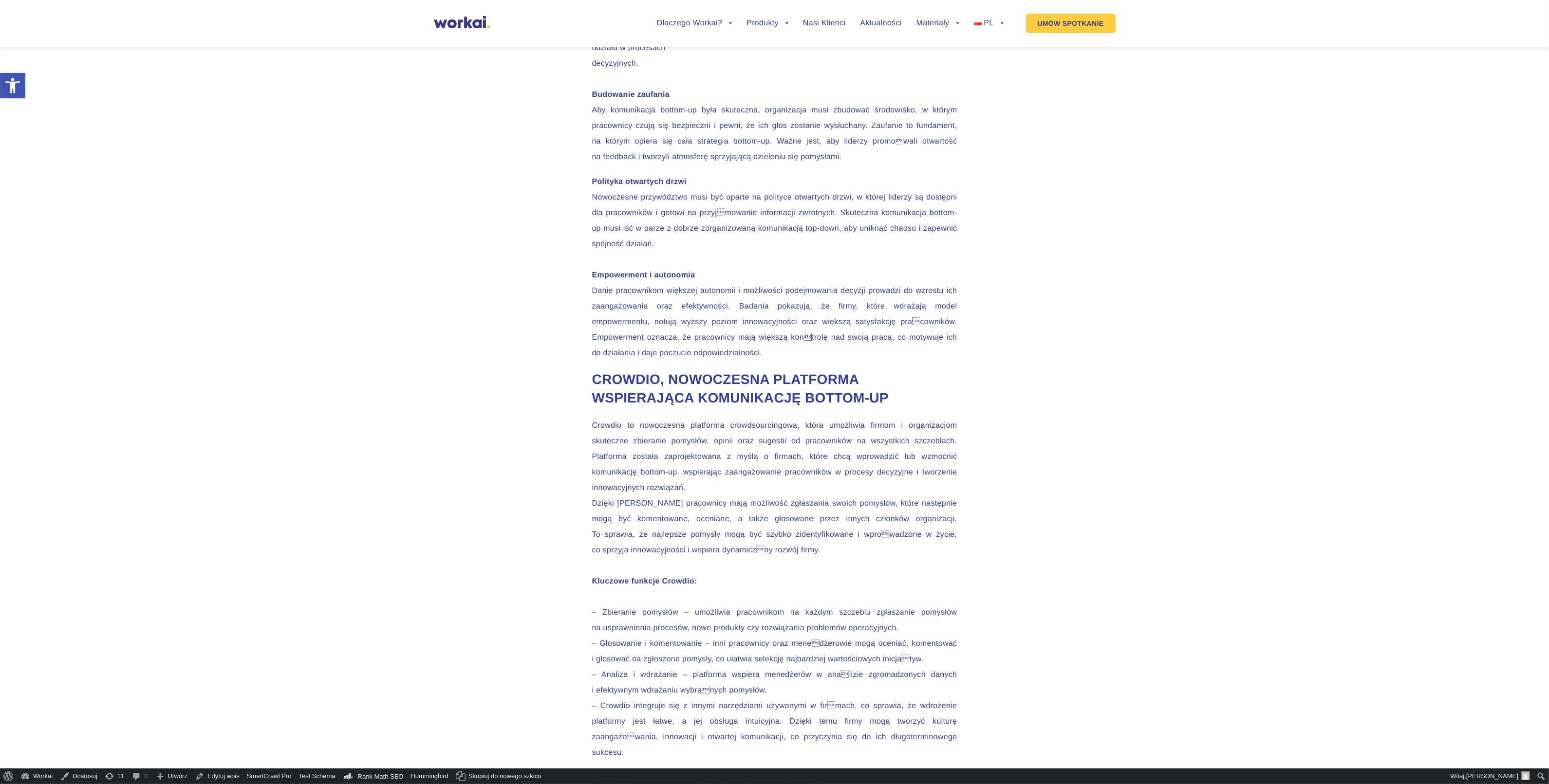
scroll to position [2373, 0]
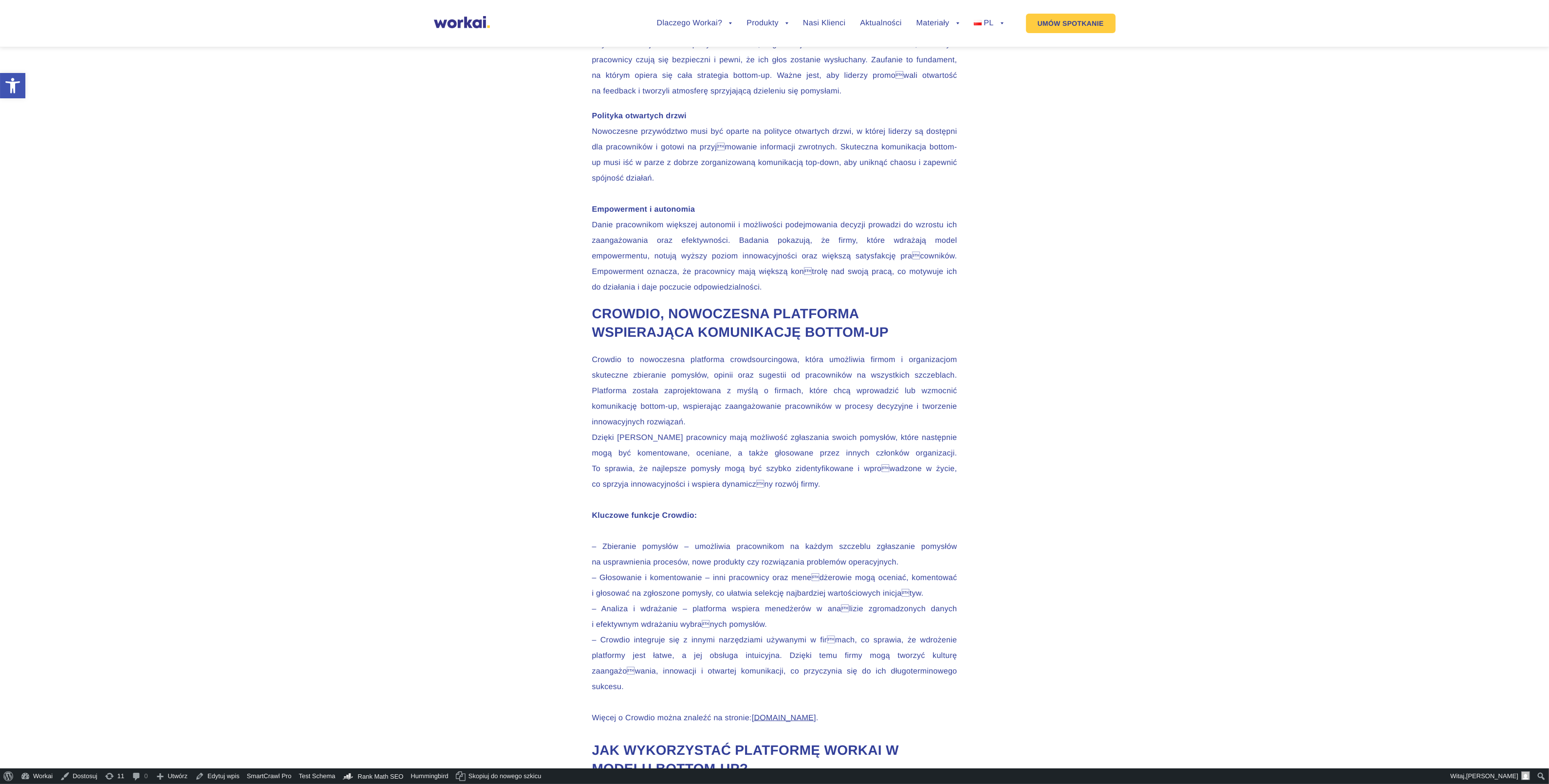
click at [759, 187] on p "Polityka otwartych drzwi Nowoczesne przywództwo musi być oparte na polityce otw…" at bounding box center [775, 148] width 365 height 78
click at [634, 99] on p "Budowanie zaufania Aby komunikacja bottom-up była skuteczna, organizacja musi z…" at bounding box center [775, 61] width 365 height 78
click at [708, 187] on p "Polityka otwartych drzwi Nowoczesne przywództwo musi być oparte na polityce otw…" at bounding box center [775, 148] width 365 height 78
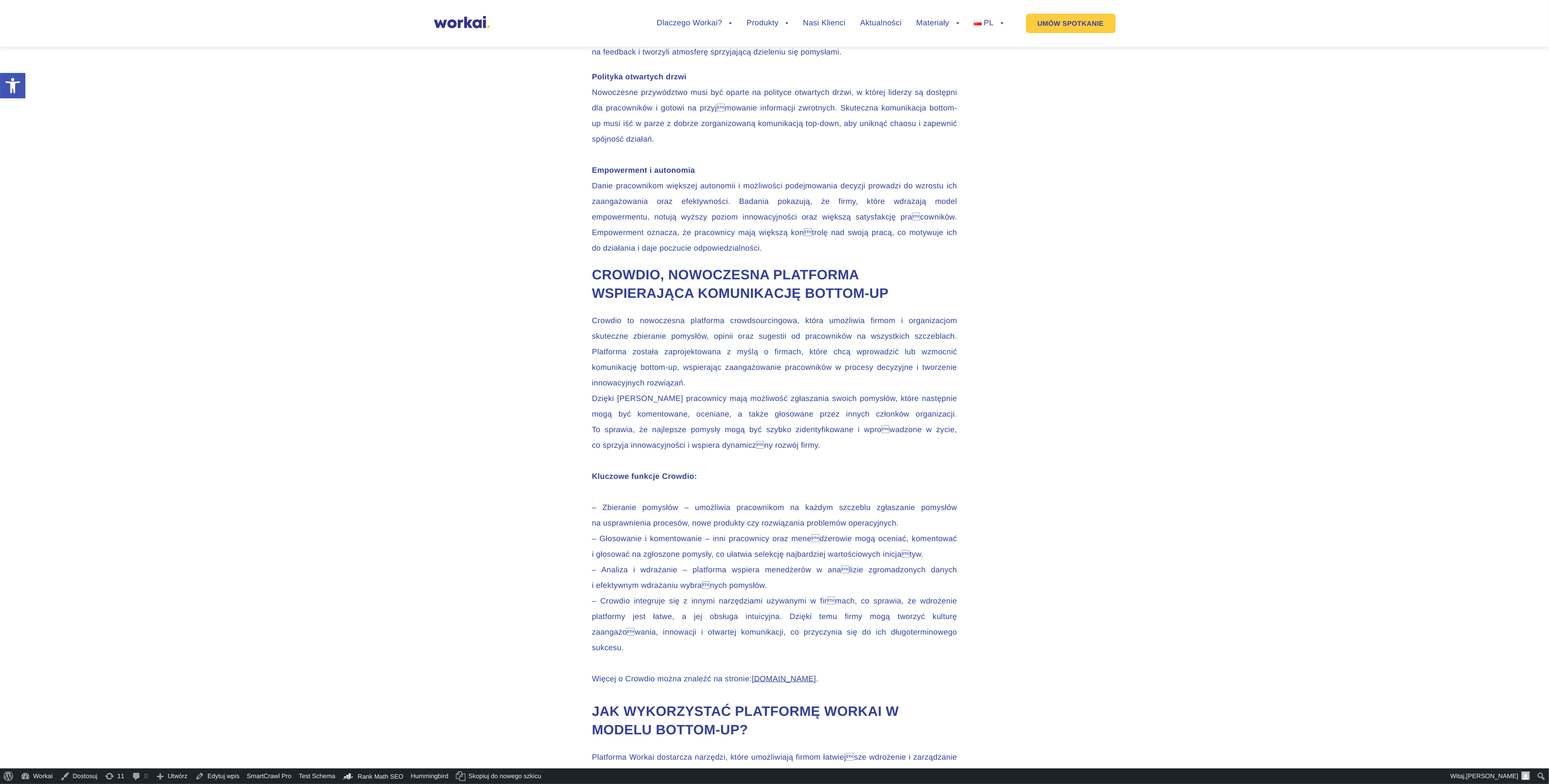
scroll to position [2434, 0]
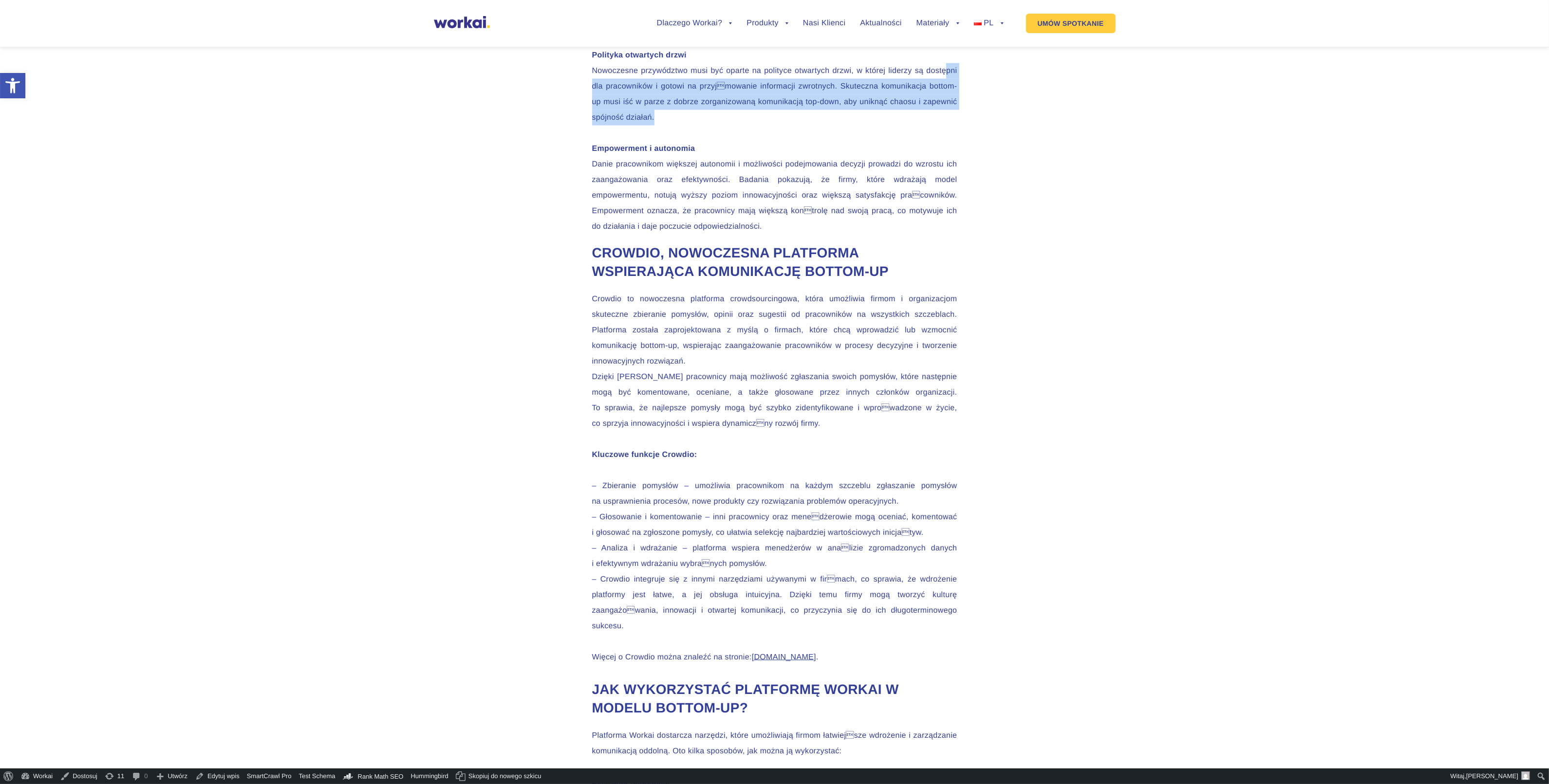
drag, startPoint x: 689, startPoint y: 346, endPoint x: 627, endPoint y: 327, distance: 64.8
click at [627, 126] on p "Polityka otwartych drzwi Nowoczesne przywództwo musi być oparte na polityce otw…" at bounding box center [775, 87] width 365 height 78
click at [765, 126] on p "Polityka otwartych drzwi Nowoczesne przywództwo musi być oparte na polityce otw…" at bounding box center [775, 87] width 365 height 78
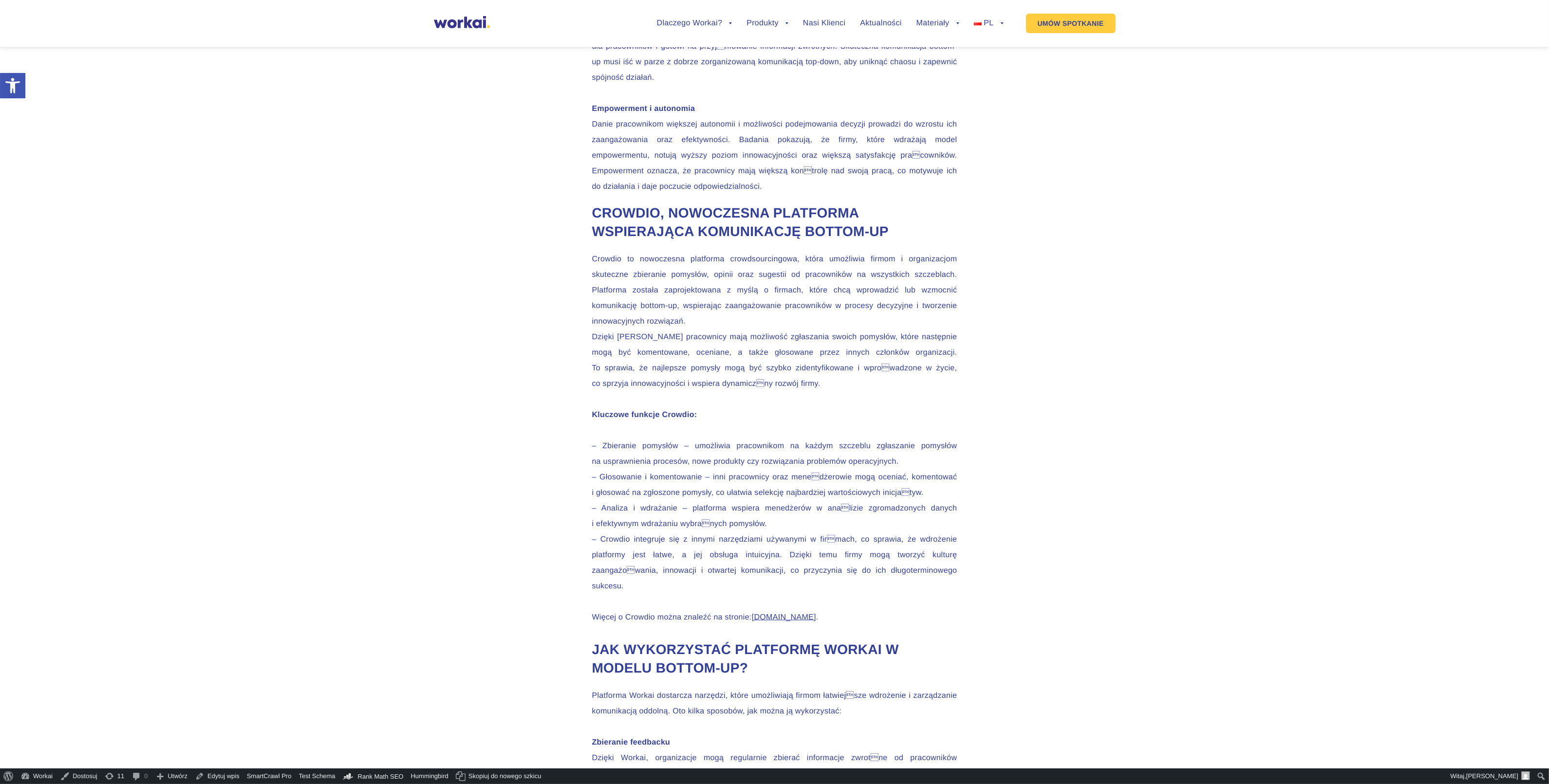
scroll to position [2495, 0]
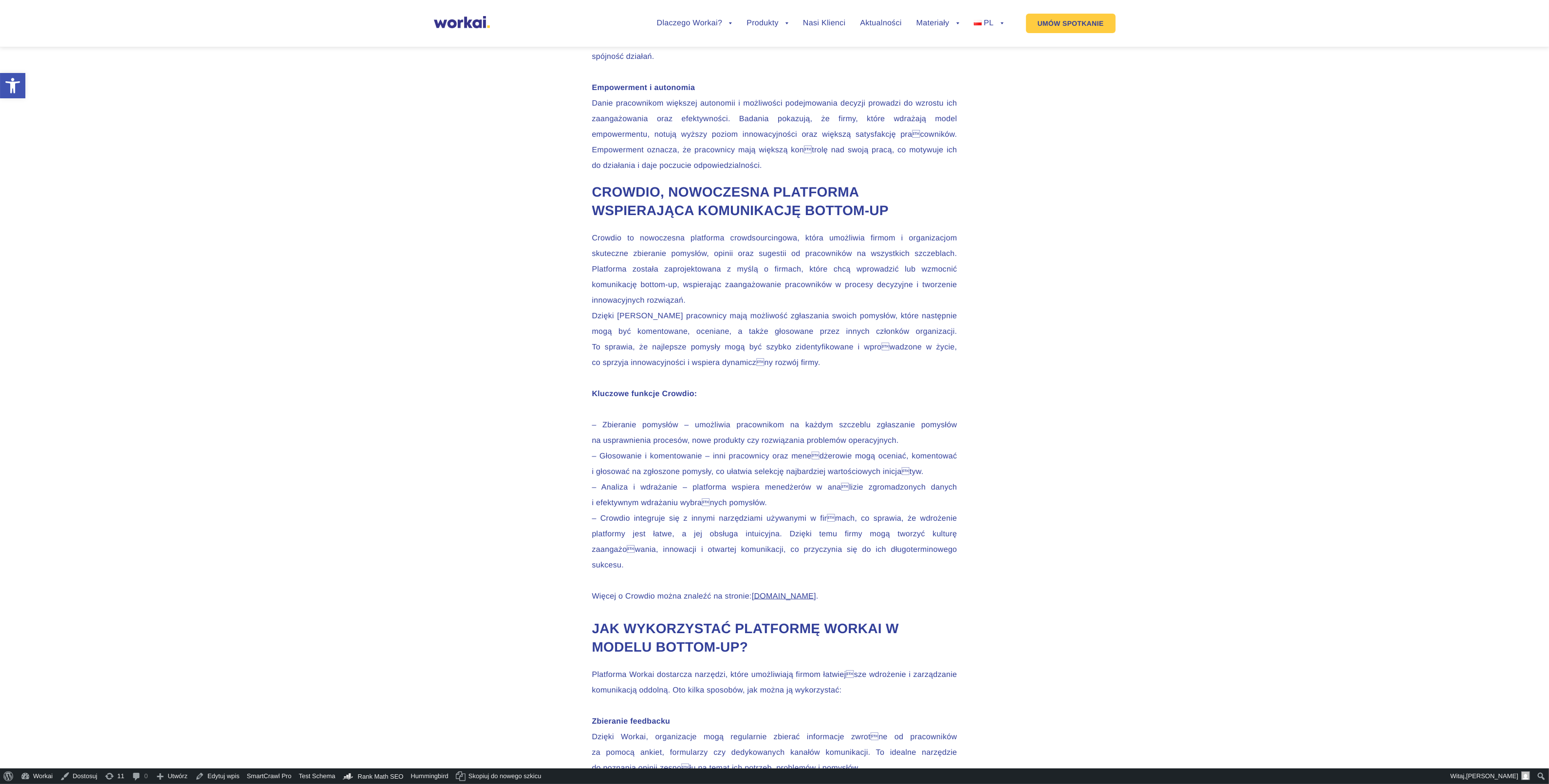
click at [949, 174] on p "Empowerment i autonomia Danie pracownikom większej autonomii i możliwości podej…" at bounding box center [775, 127] width 365 height 93
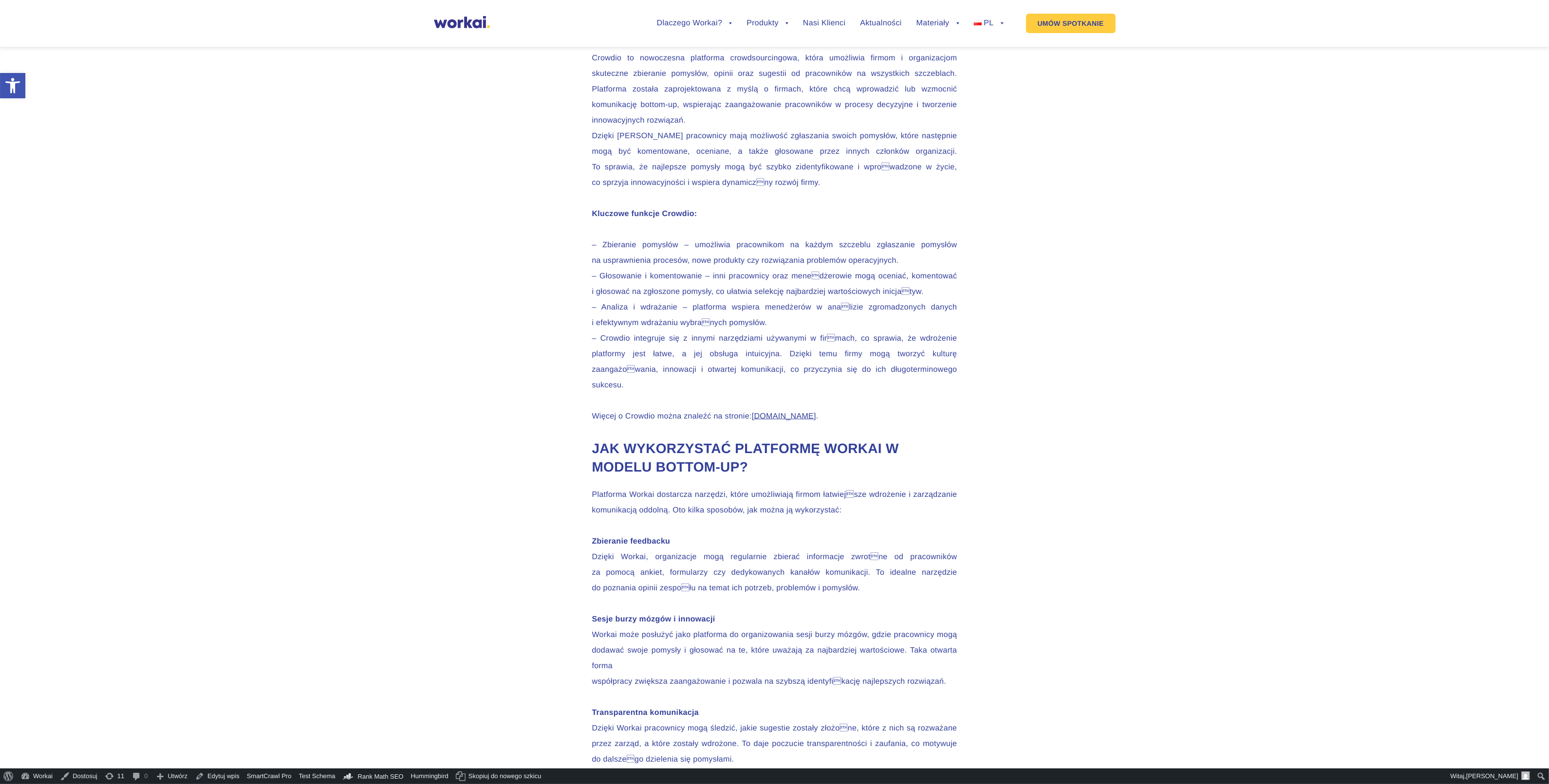
scroll to position [2677, 0]
click at [941, 220] on p "Crowdio to nowoczesna platforma crowdsourcingowa, która umożliwia firmom i orga…" at bounding box center [775, 134] width 365 height 171
click at [822, 220] on p "Crowdio to nowoczesna platforma crowdsourcingowa, która umożliwia firmom i orga…" at bounding box center [775, 134] width 365 height 171
click at [673, 422] on p "– Zbieranie pomysłów – umożliwia pracownikom na każdym szczeblu zgłaszanie pomy…" at bounding box center [775, 328] width 365 height 187
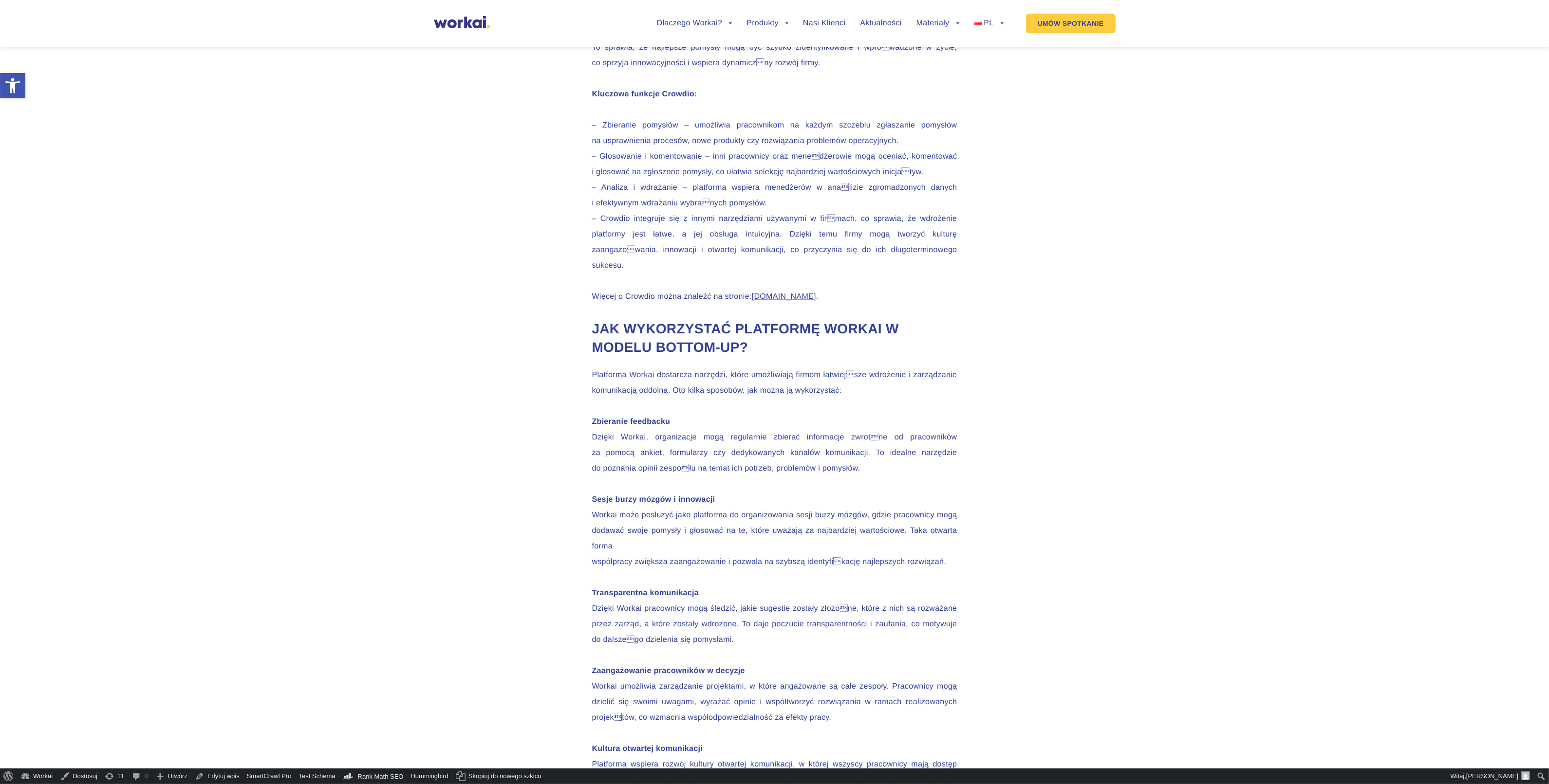
scroll to position [2799, 0]
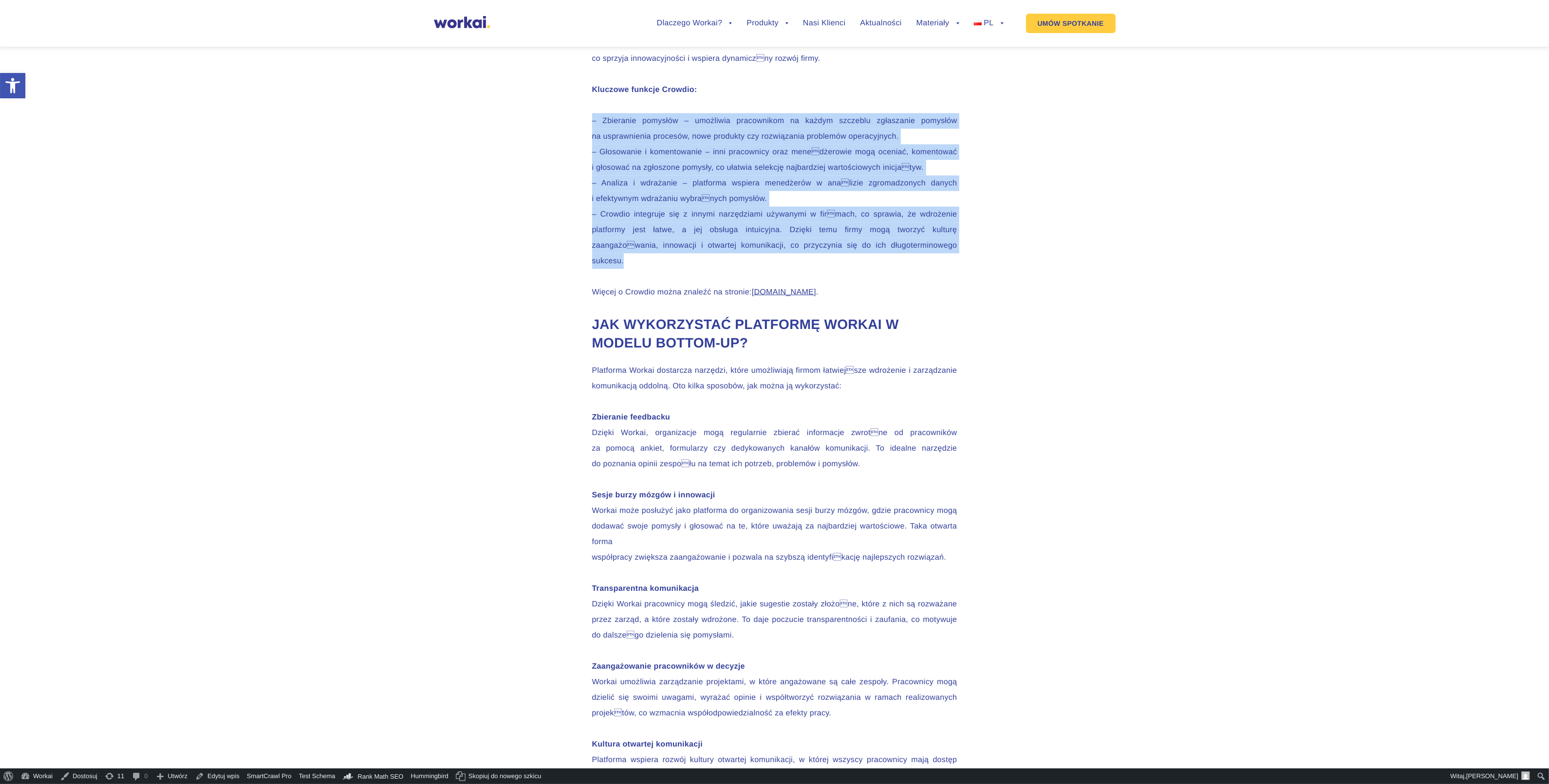
drag, startPoint x: 711, startPoint y: 541, endPoint x: 573, endPoint y: 351, distance: 234.8
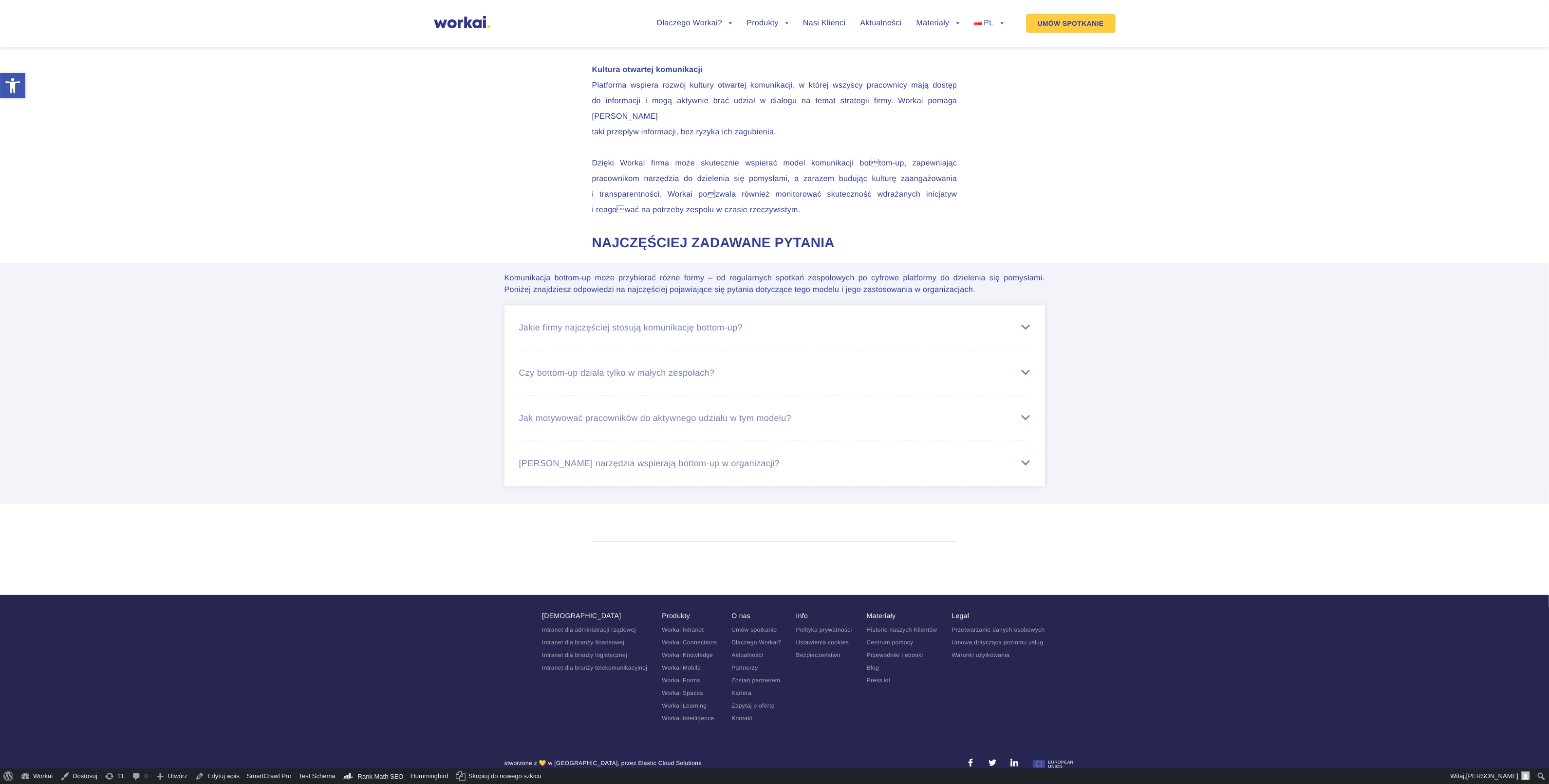
scroll to position [3651, 0]
click at [1005, 336] on div "Jakie firmy najczęściej stosują komunikację bottom-up?" at bounding box center [775, 328] width 512 height 16
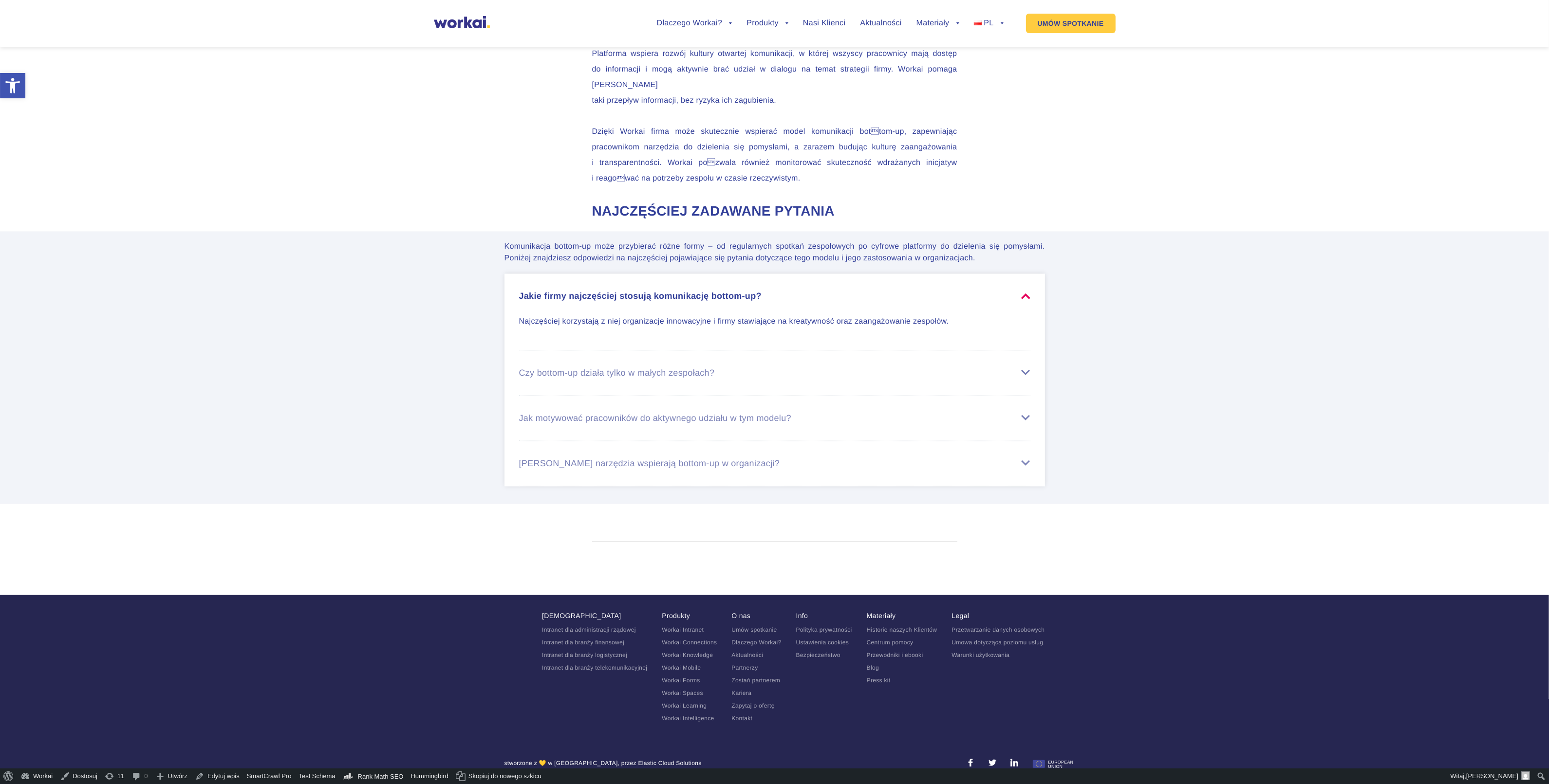
click at [1005, 304] on div "Jakie firmy najczęściej stosują komunikację bottom-up?" at bounding box center [775, 296] width 512 height 16
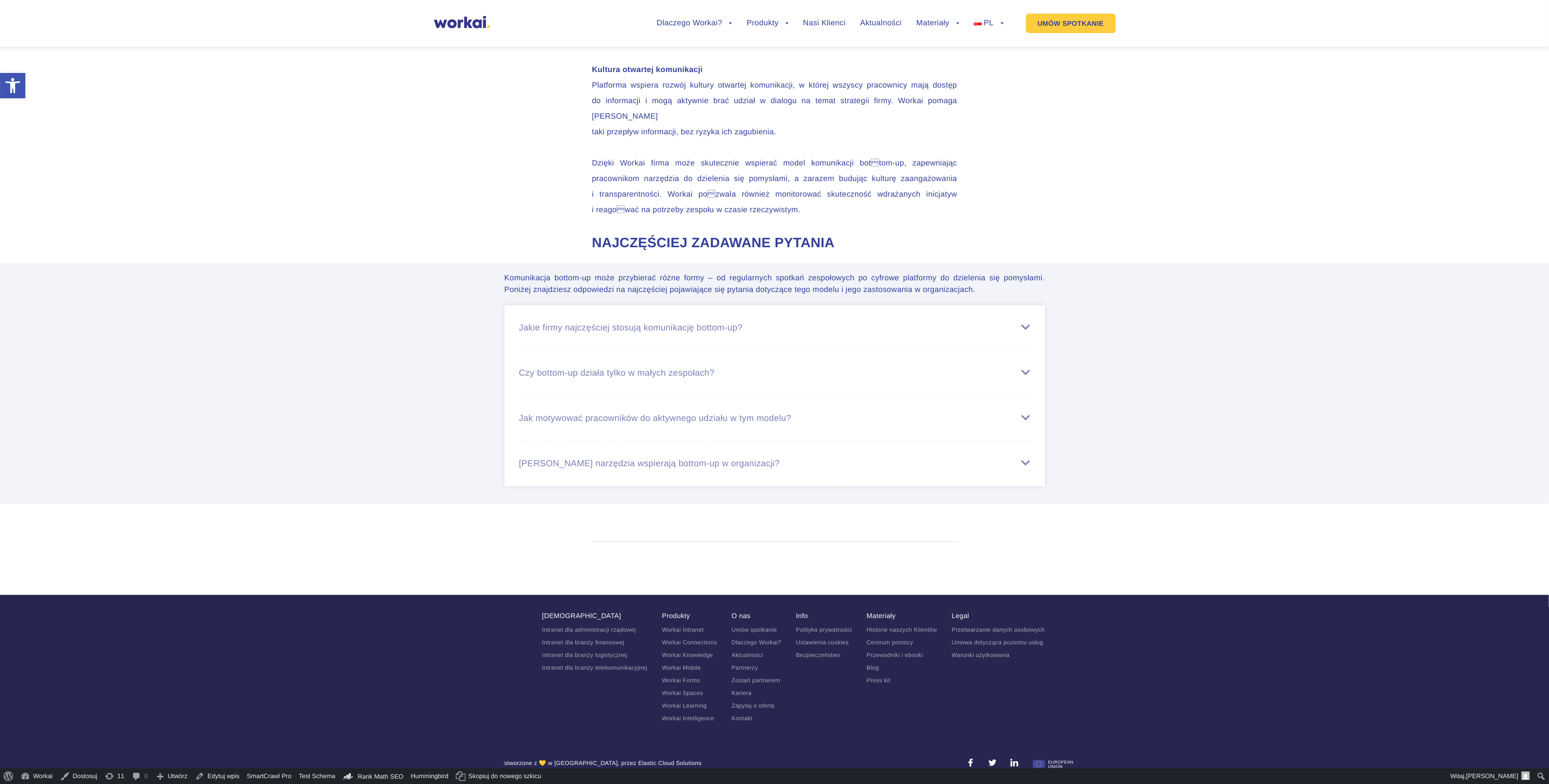
click at [577, 296] on p "Komunikacja bottom-up może przybierać różne formy – od regularnych spotkań zesp…" at bounding box center [774, 284] width 540 height 23
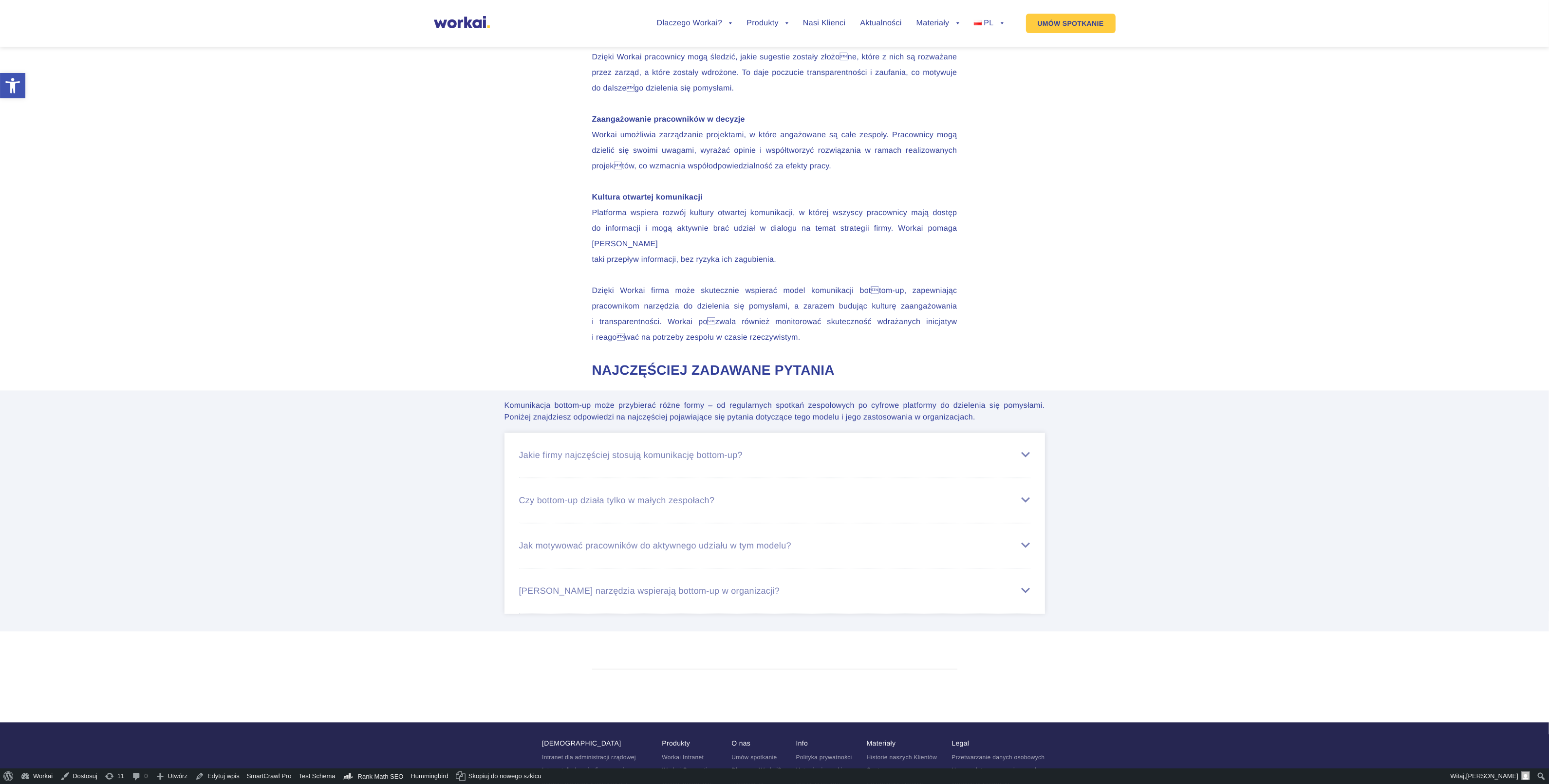
scroll to position [3845, 0]
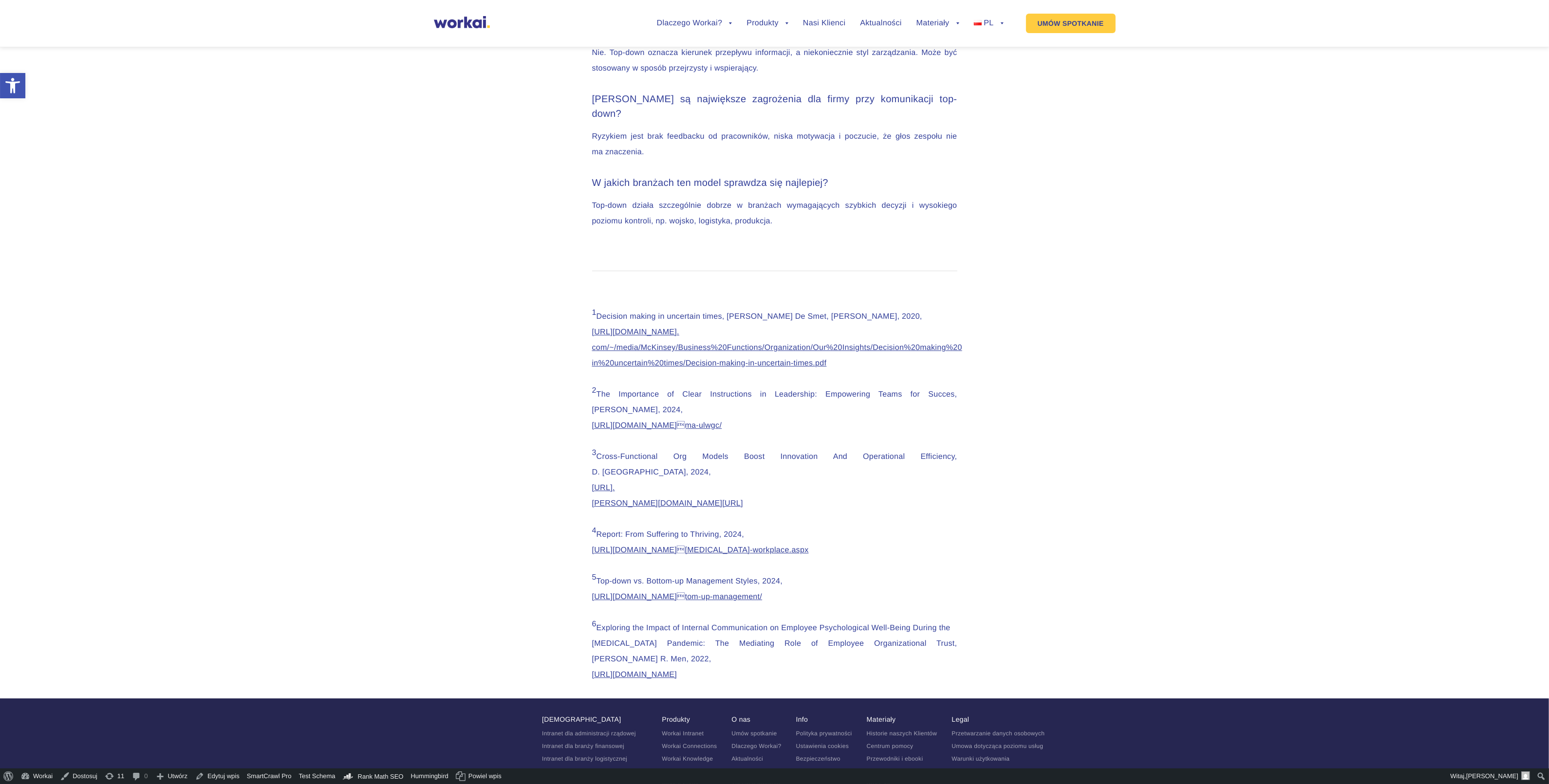
scroll to position [4705, 0]
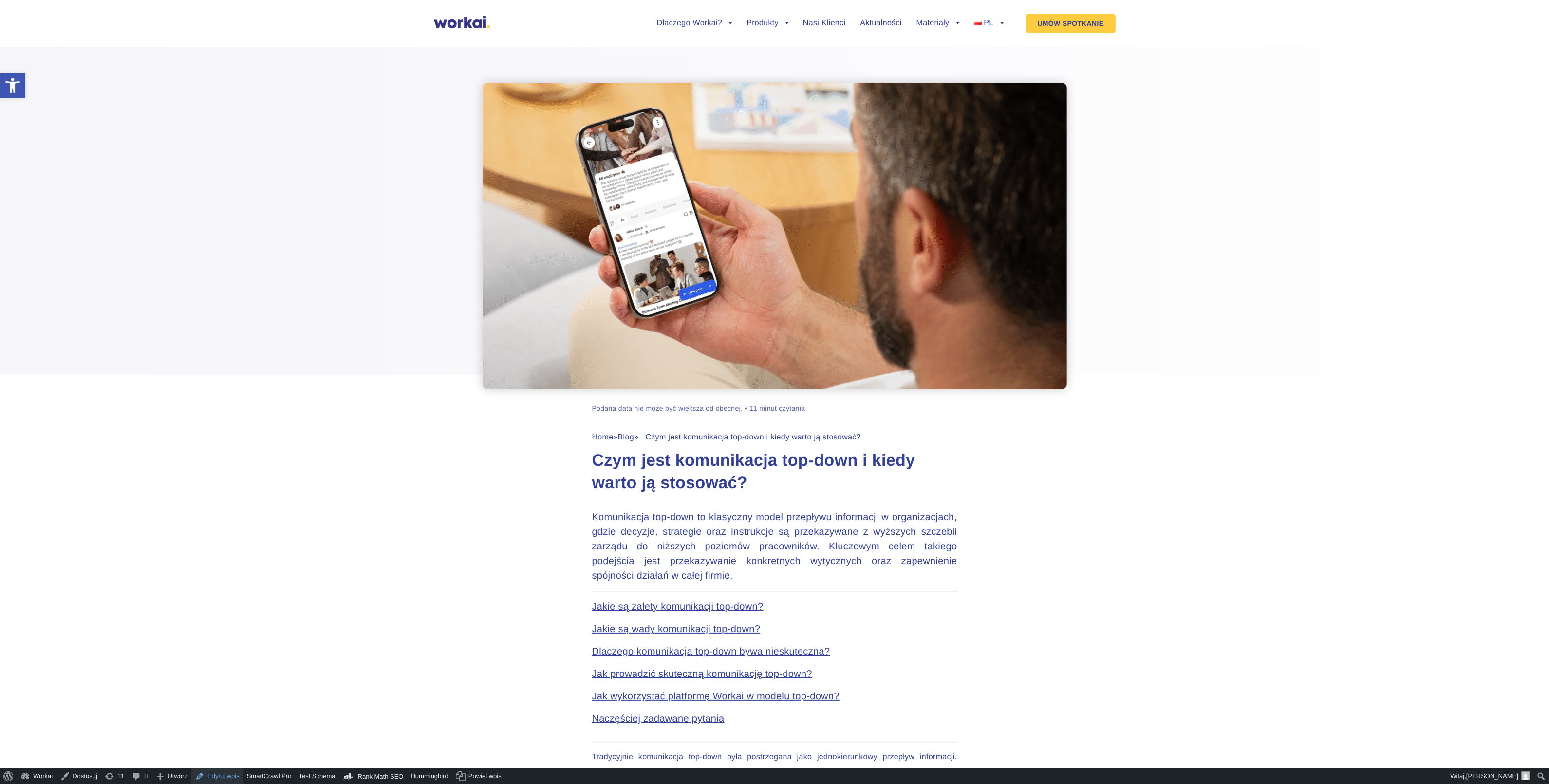
drag, startPoint x: 213, startPoint y: 775, endPoint x: 373, endPoint y: 704, distance: 175.0
click at [214, 775] on link "Edytuj wpis" at bounding box center [218, 777] width 52 height 16
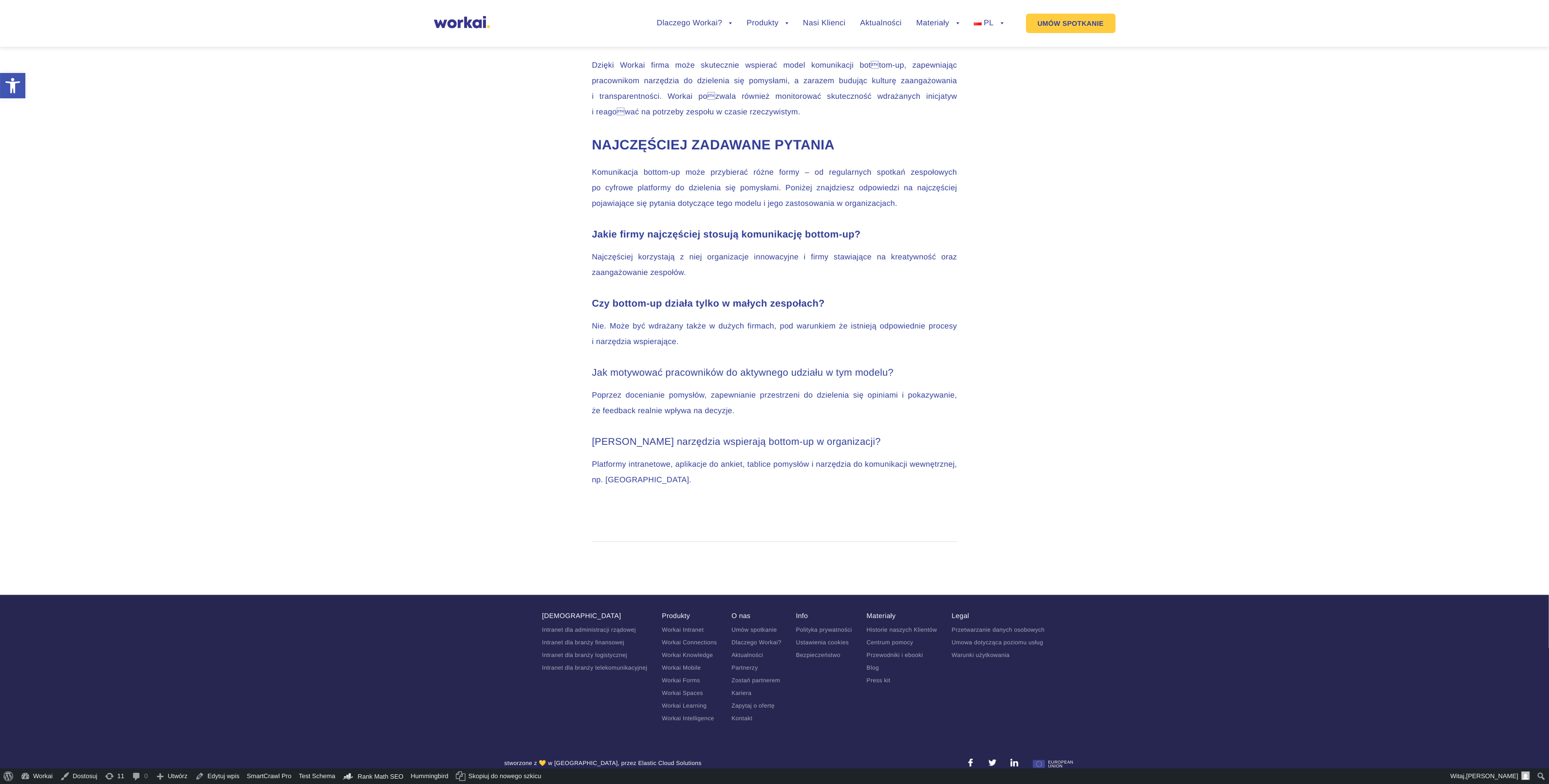
scroll to position [3751, 0]
